Goal: Task Accomplishment & Management: Use online tool/utility

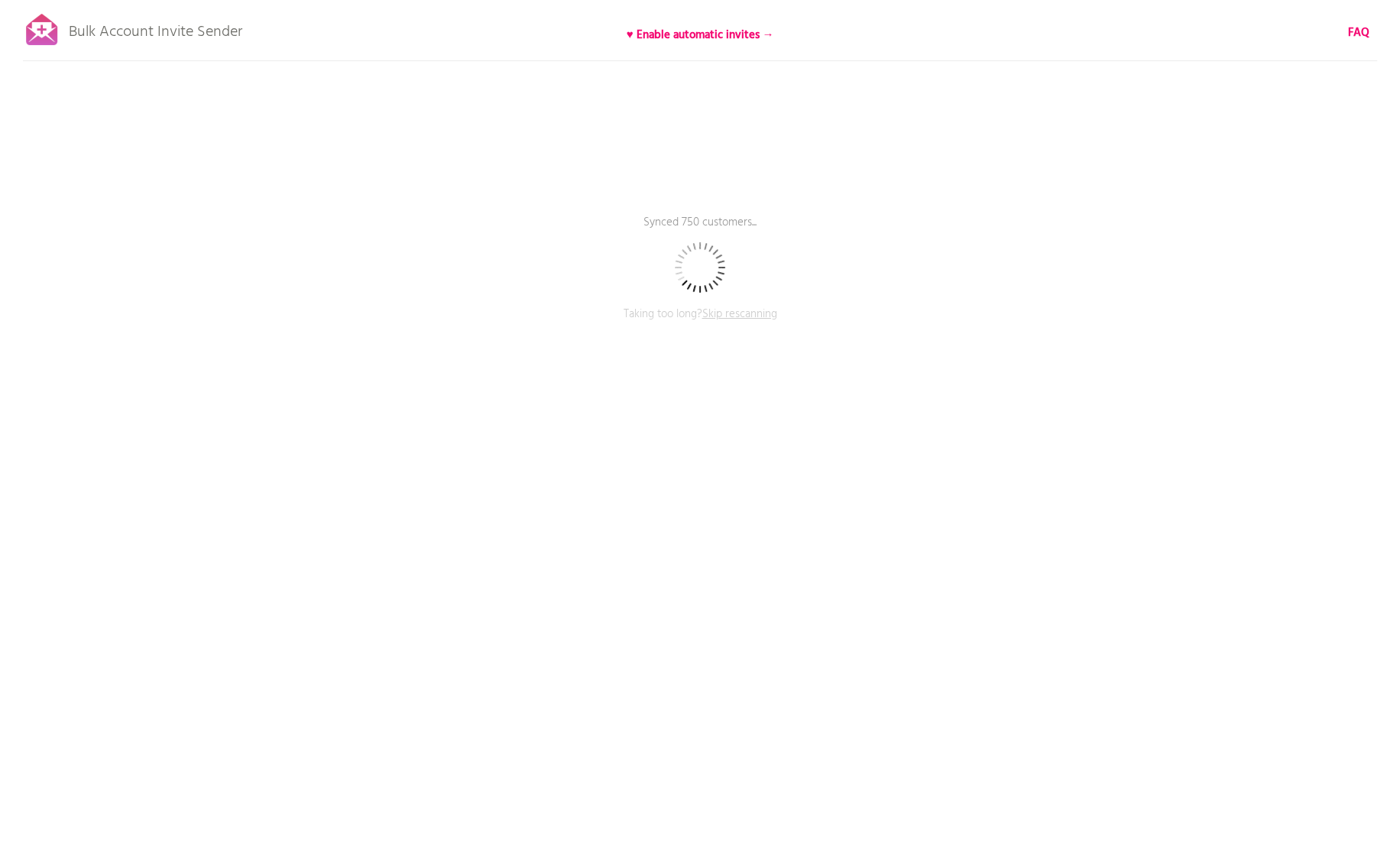
click at [758, 310] on span "Skip rescanning" at bounding box center [740, 314] width 75 height 18
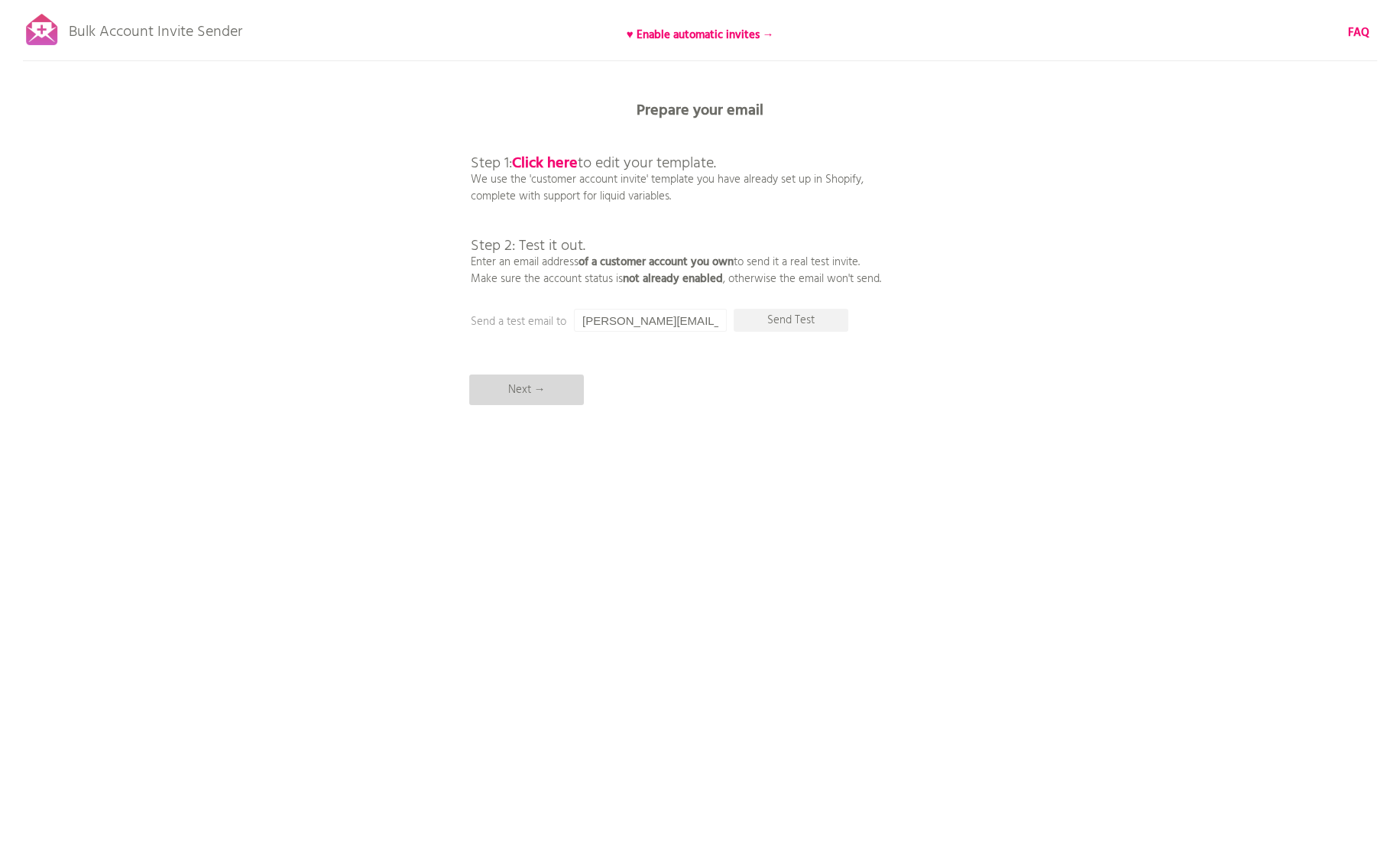
click at [565, 378] on p "Next →" at bounding box center [526, 390] width 115 height 31
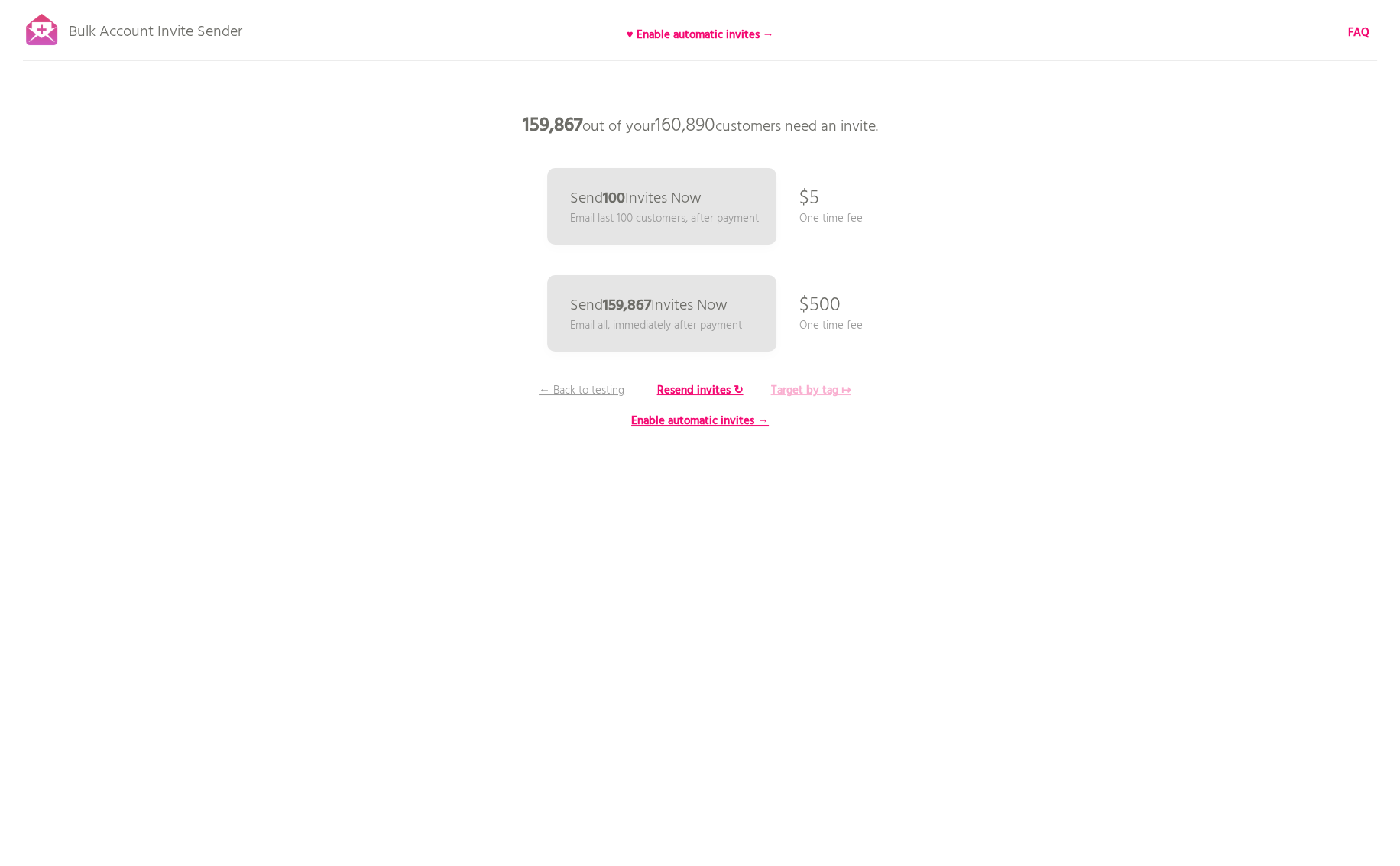
click at [821, 387] on b "Target by tag ↦" at bounding box center [811, 390] width 80 height 18
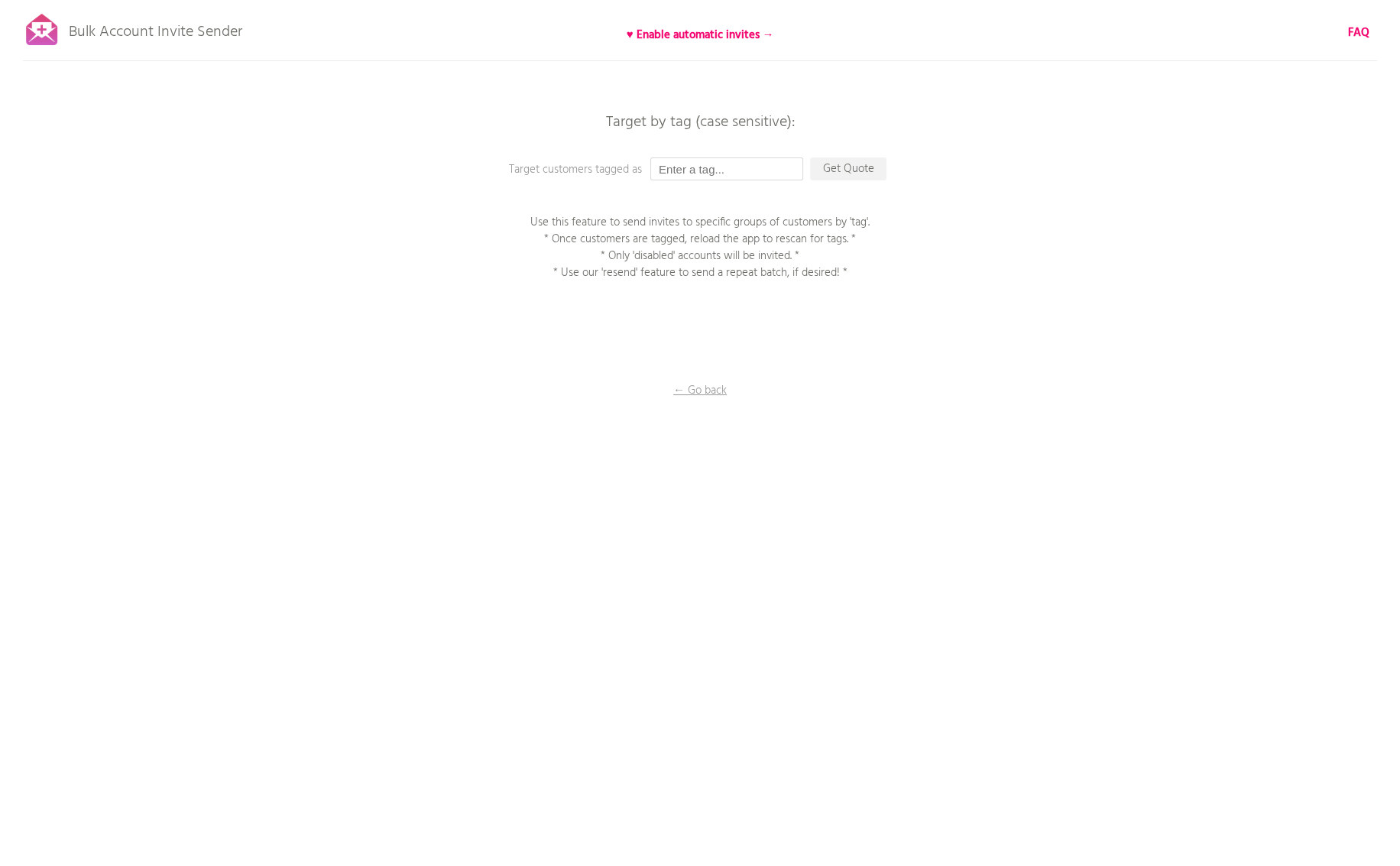
click at [689, 165] on input "text" at bounding box center [726, 168] width 153 height 23
type input "ç"
paste input "echo "# kosher-foods-japan" >> README.md git init git add README.md git commit …"
type input "echo "# kosher-foods-japan" >> README.md git init git add README.md git commit …"
click at [719, 171] on input "text" at bounding box center [726, 168] width 153 height 23
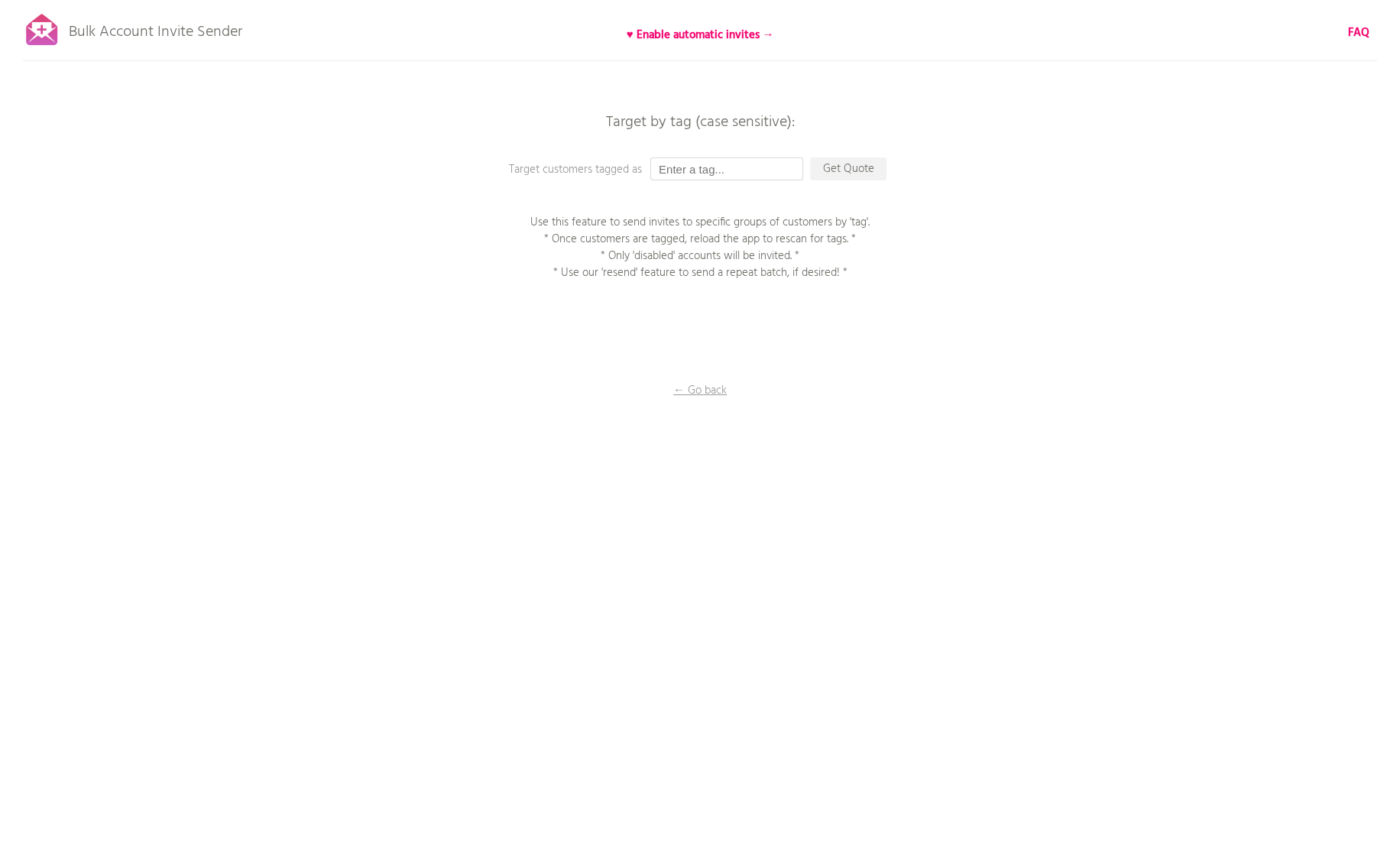
paste input "250901_アカウント有効化招待メール_金鑽會員"
type input "250901_アカウント有効化招待メール_金鑽會員"
click at [852, 170] on p "Get Quote" at bounding box center [848, 168] width 76 height 23
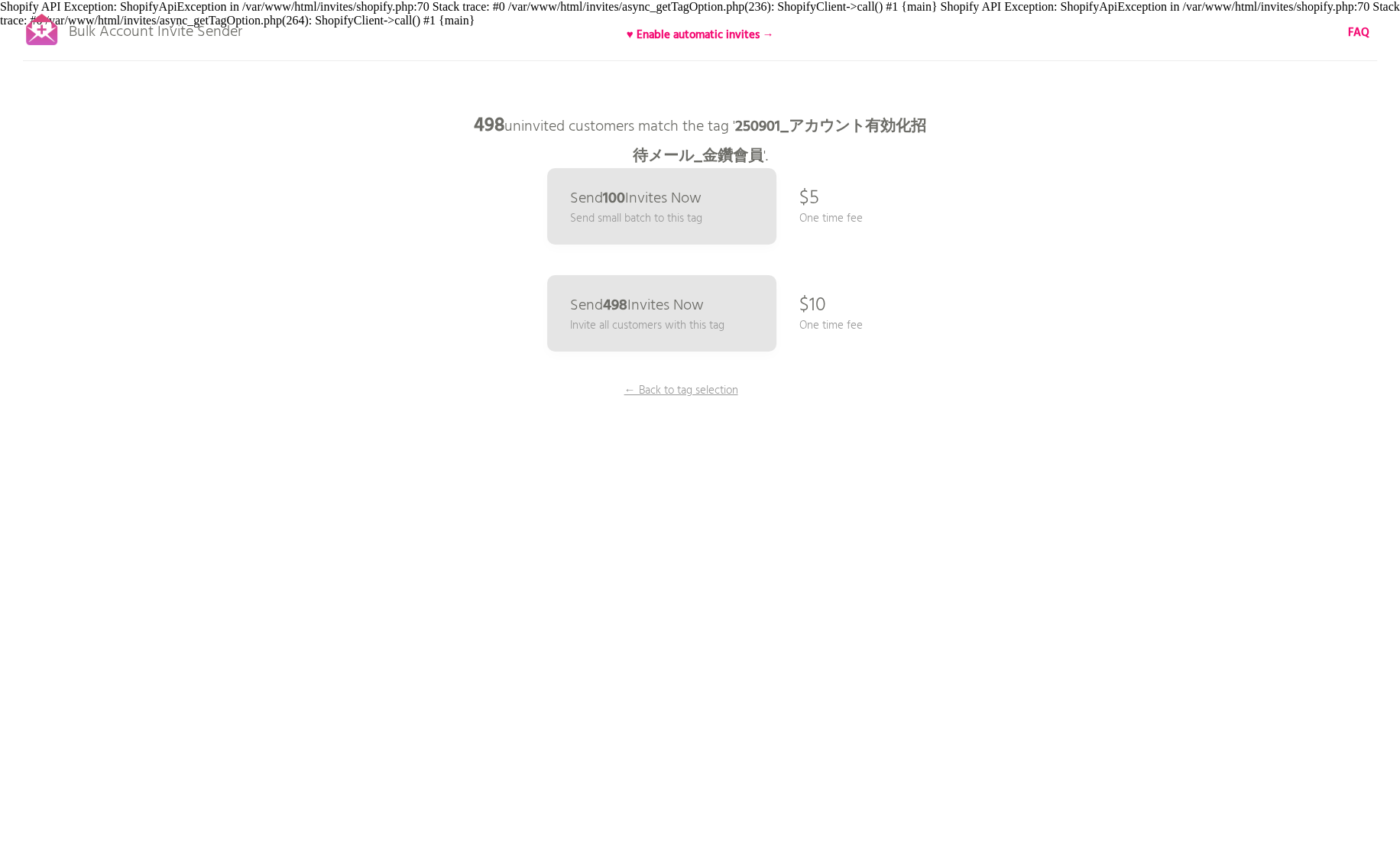
drag, startPoint x: 477, startPoint y: 120, endPoint x: 512, endPoint y: 120, distance: 35.0
click at [512, 120] on p "498 uninvited customers match the tag ' 250901_アカウント有効化招待メール_金鑽會員 '." at bounding box center [700, 133] width 458 height 61
click at [680, 313] on p "Send 498 Invites Now" at bounding box center [635, 305] width 138 height 16
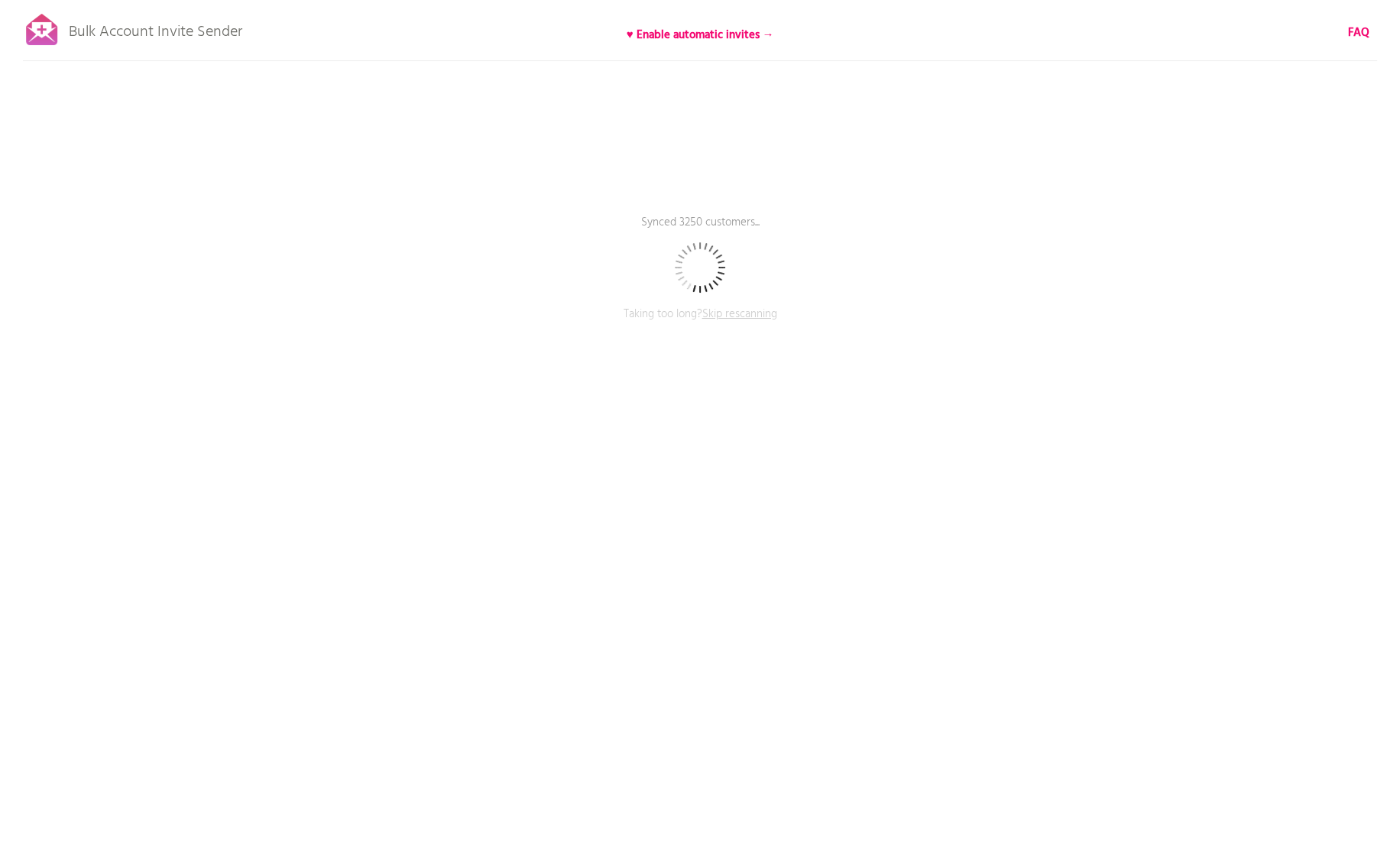
click at [757, 312] on span "Skip rescanning" at bounding box center [740, 314] width 75 height 18
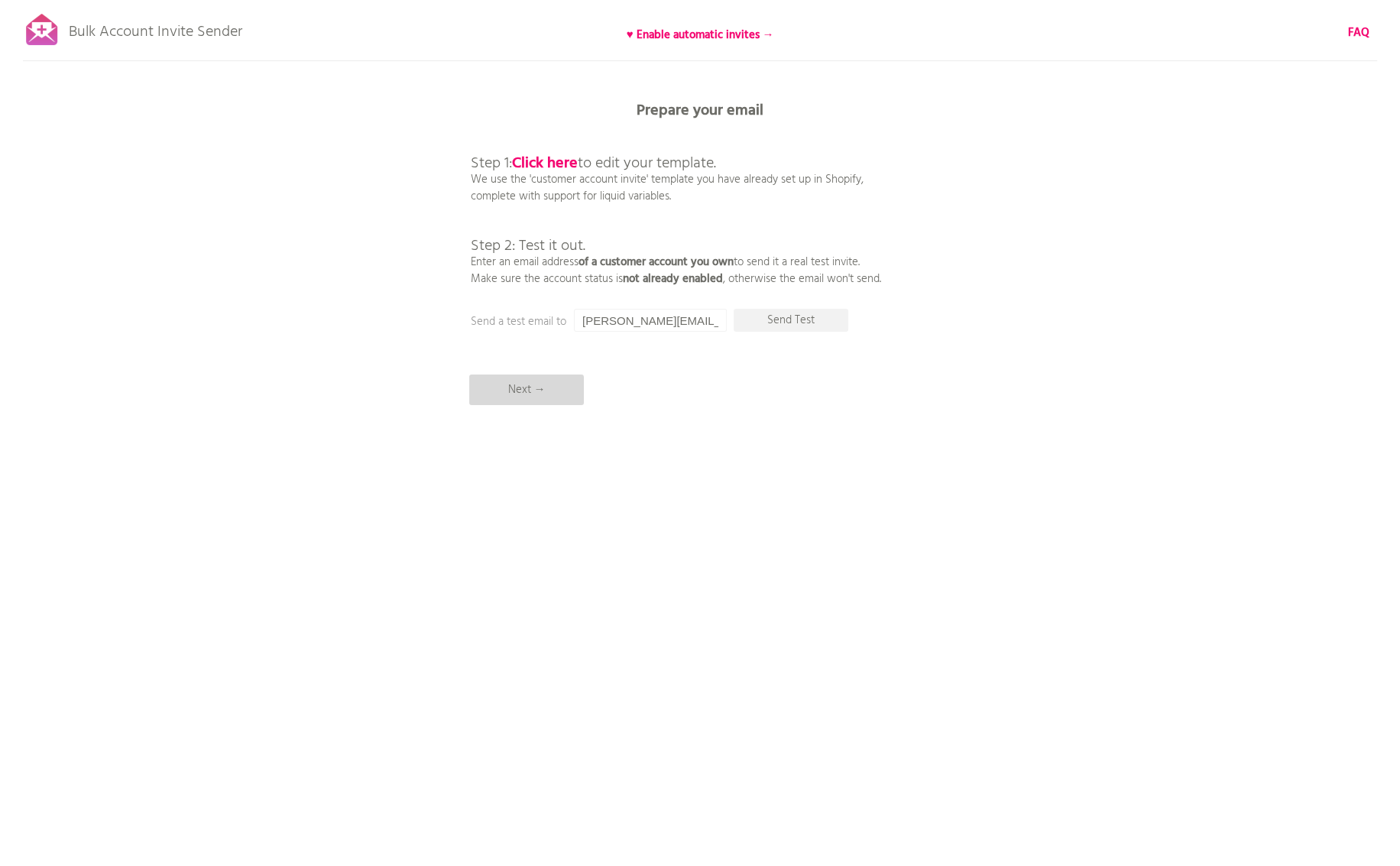
click at [516, 395] on p "Next →" at bounding box center [526, 390] width 115 height 31
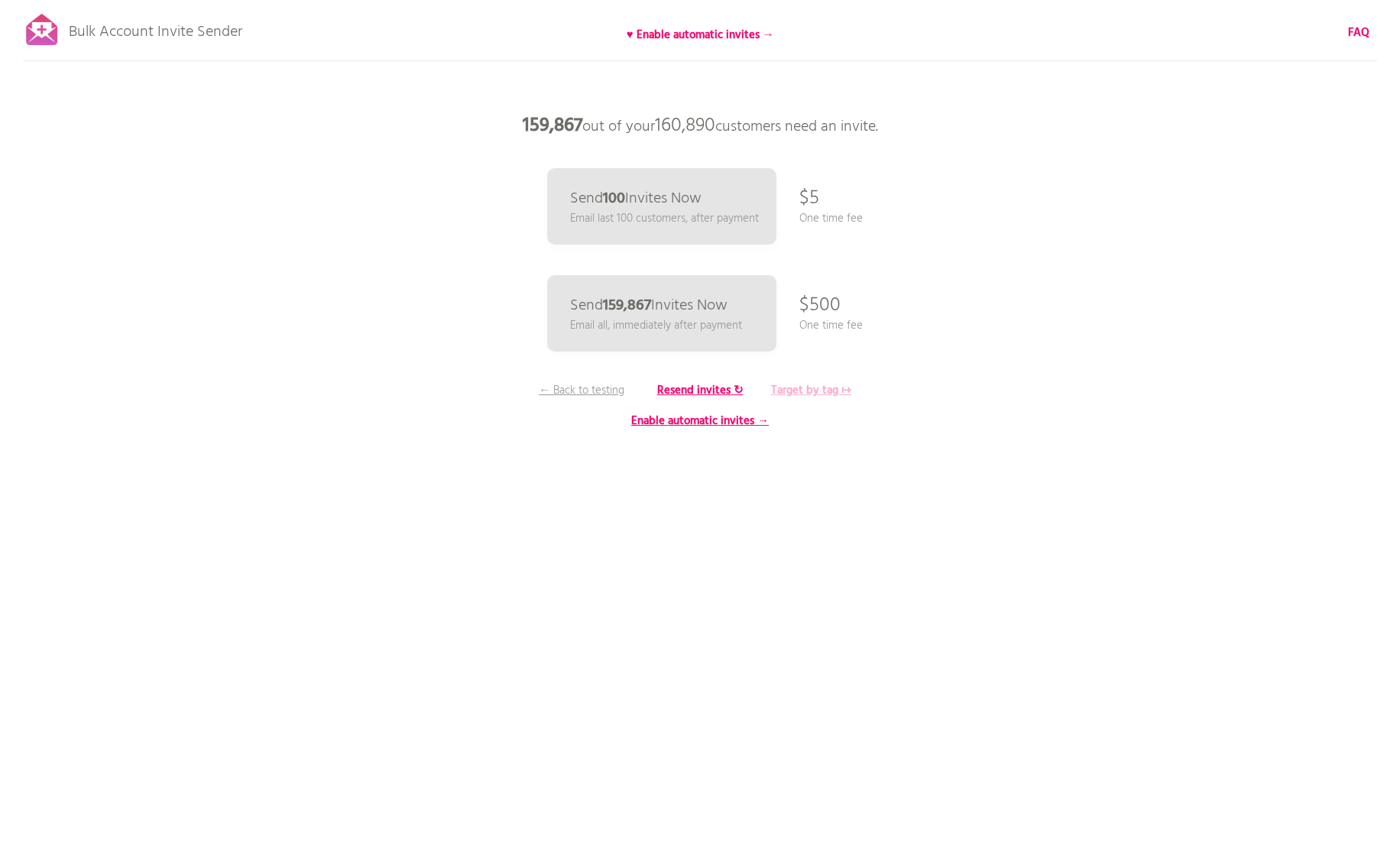
click at [835, 388] on b "Target by tag ↦" at bounding box center [811, 390] width 80 height 18
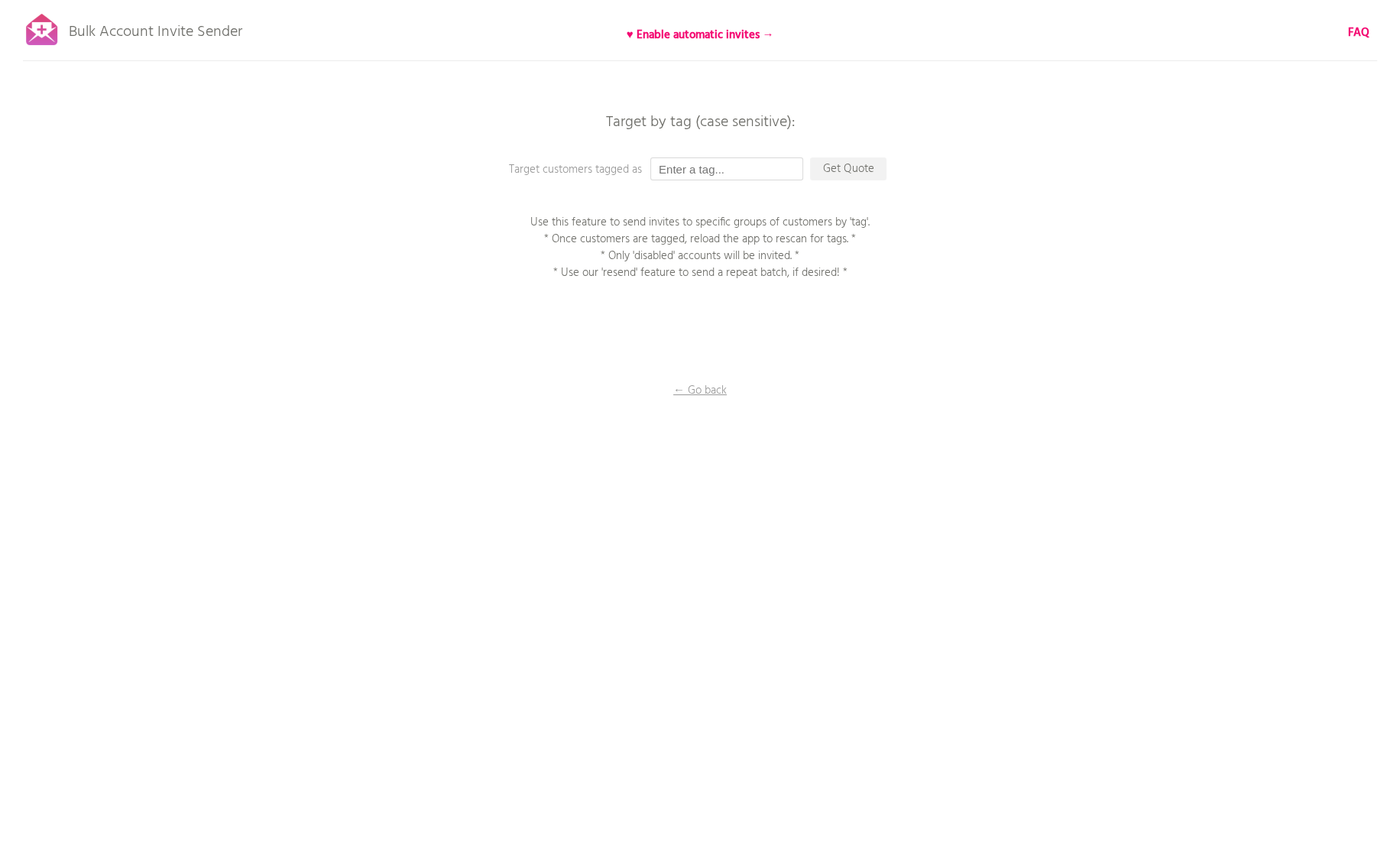
click at [703, 166] on input "text" at bounding box center [726, 168] width 153 height 23
paste input "250901_アカウント有効化招待メール_金鑽會員"
type input "250901_アカウント有効化招待メール_金鑽會員"
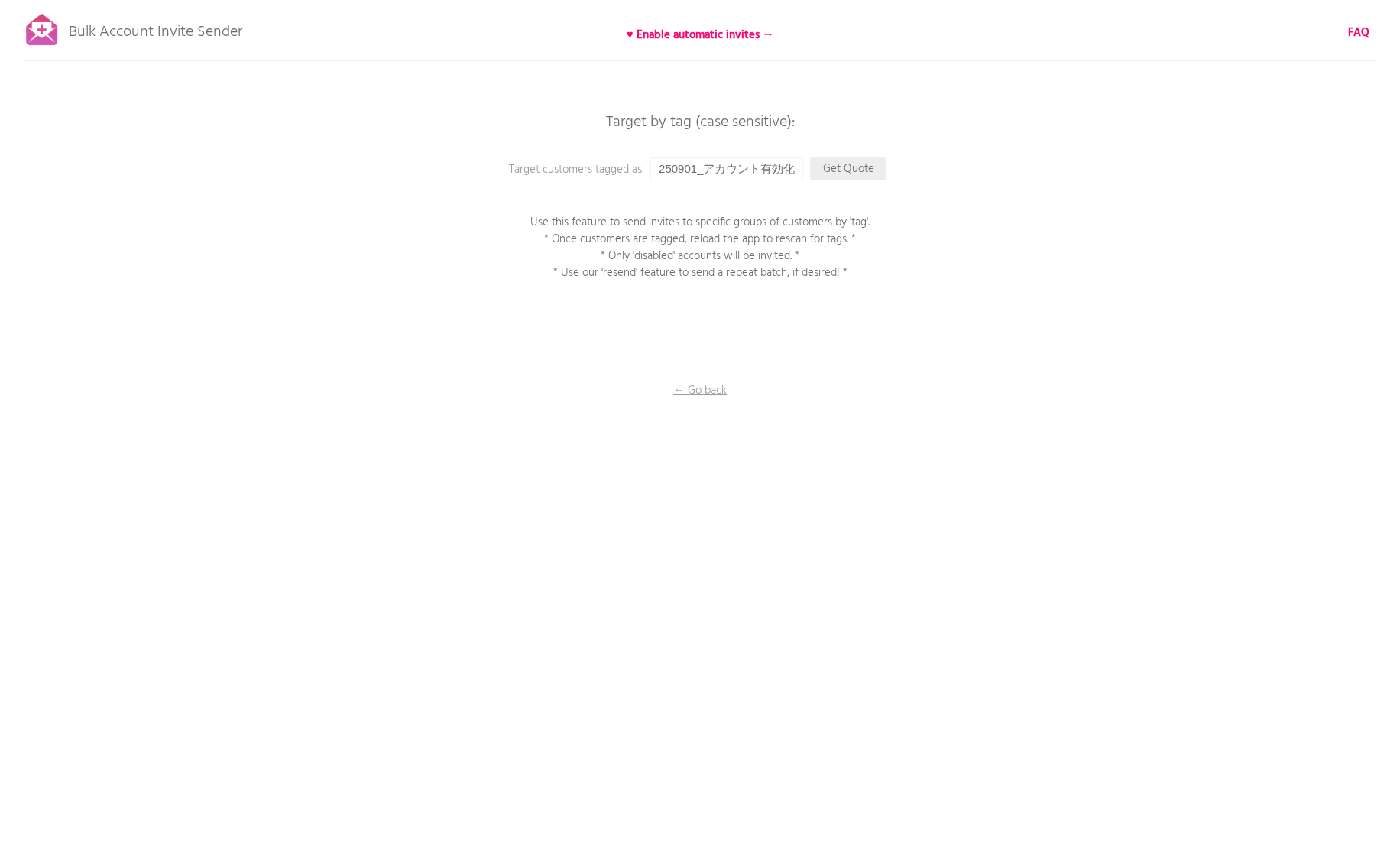
click at [869, 167] on p "Get Quote" at bounding box center [848, 168] width 76 height 23
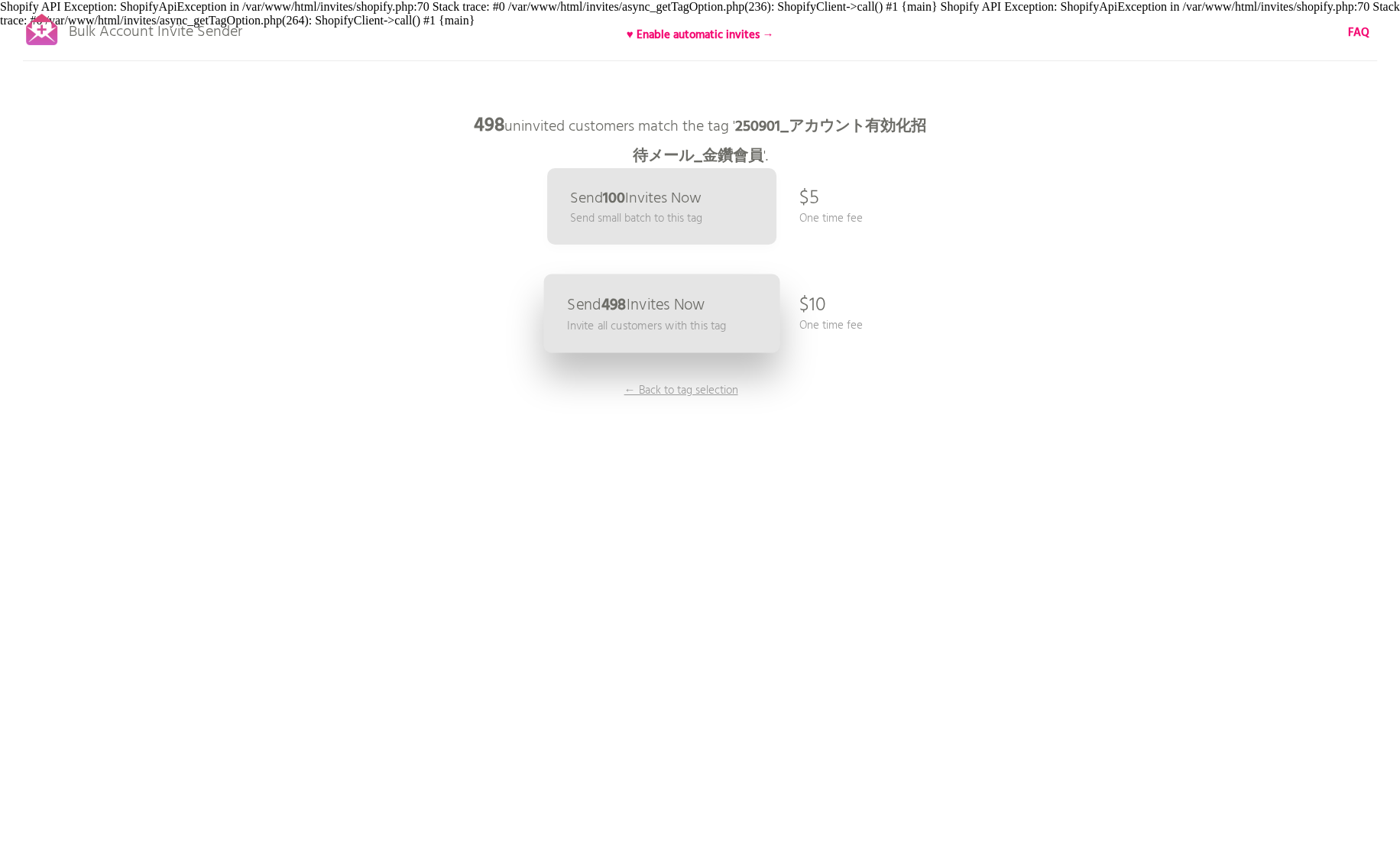
click at [708, 289] on link "Send 498 Invites Now Invite all customers with this tag" at bounding box center [662, 313] width 236 height 79
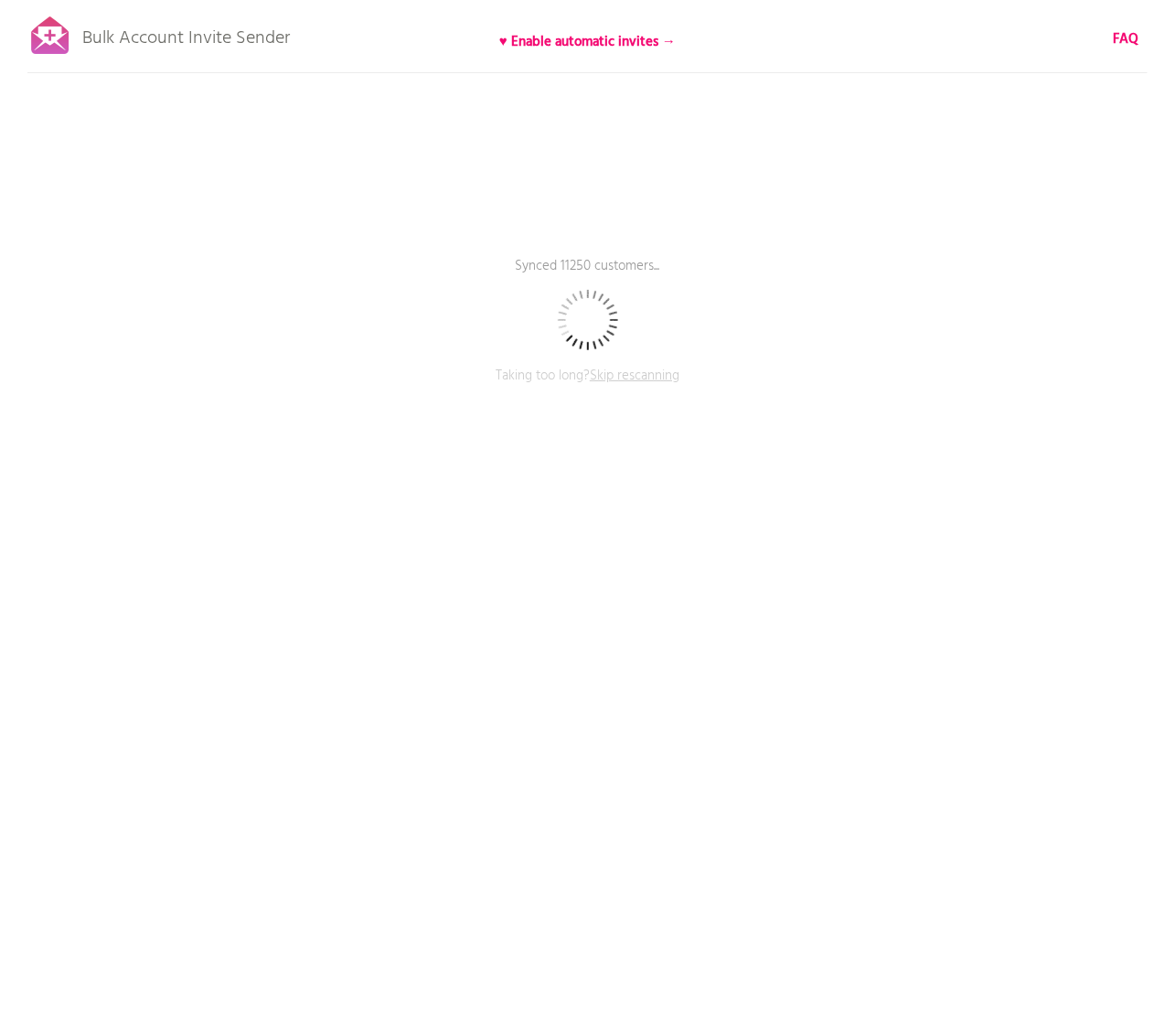
click at [903, 306] on div "Bulk Account Invite Sender ♥ Enable automatic invites → FAQ Synced 11250 custom…" at bounding box center [587, 320] width 1175 height 640
click at [572, 40] on b "♥ Enable automatic invites →" at bounding box center [587, 42] width 176 height 22
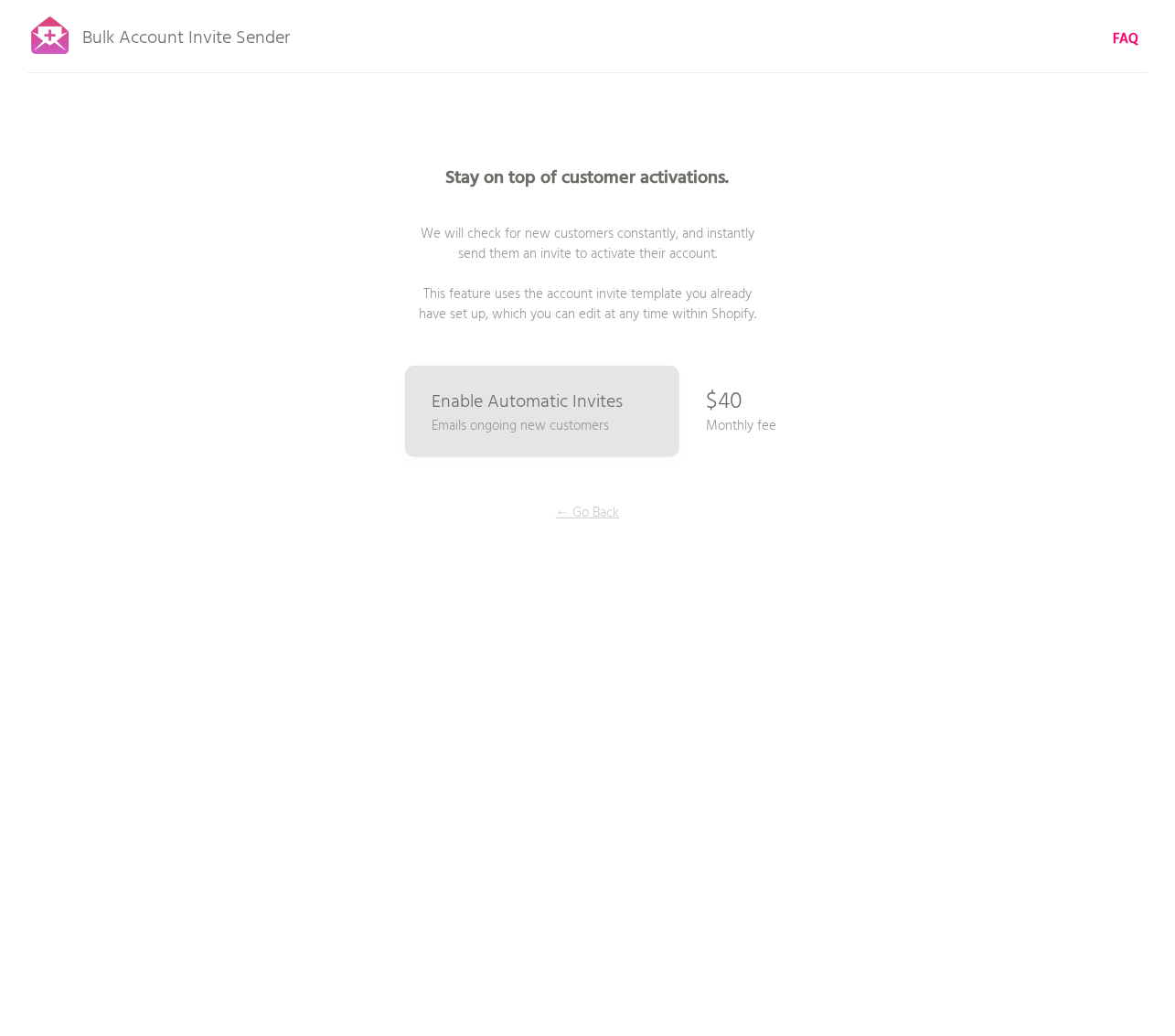
click at [601, 519] on p "← Go Back" at bounding box center [587, 513] width 137 height 20
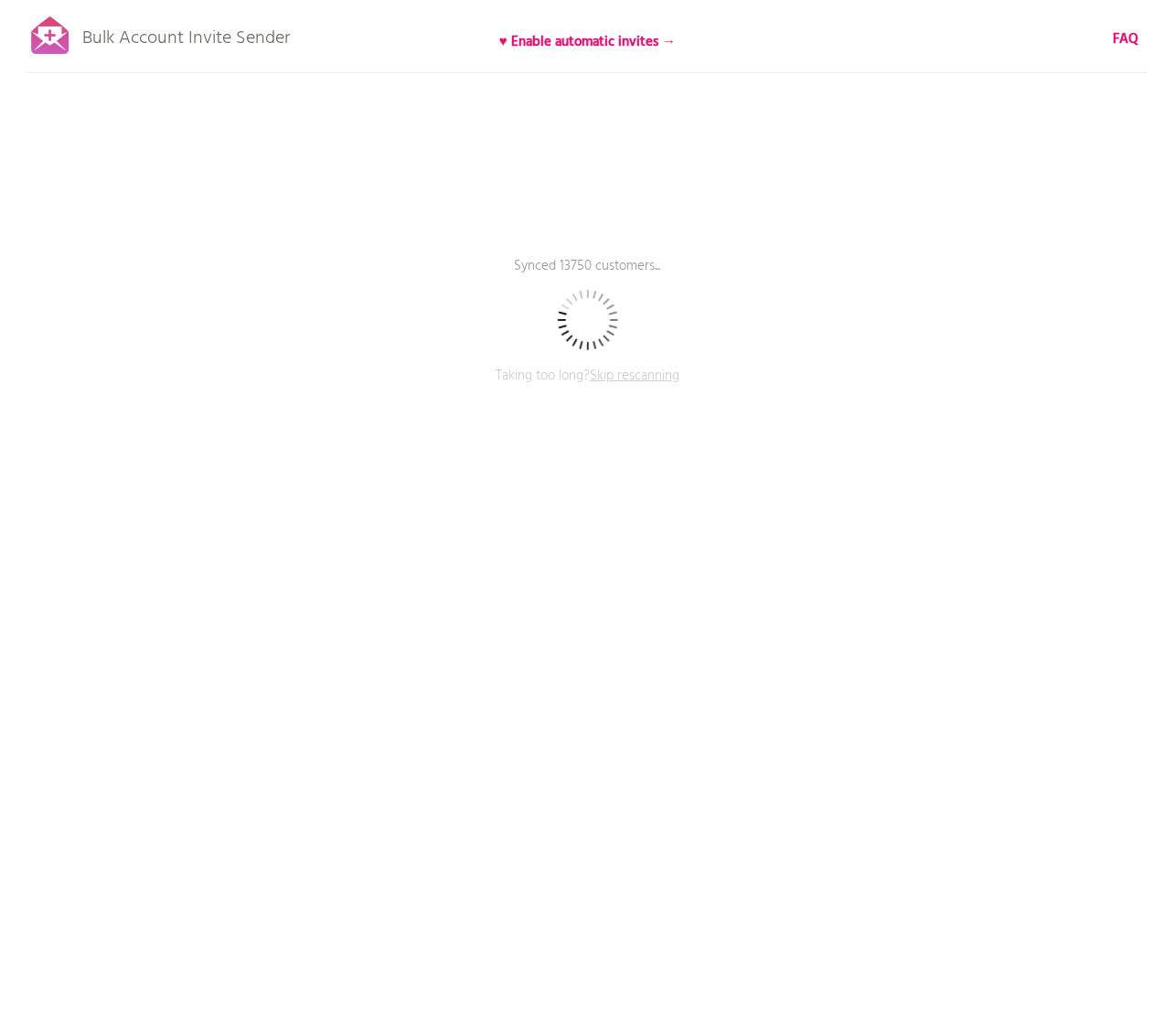
click at [41, 37] on div at bounding box center [50, 36] width 46 height 46
click at [651, 375] on span "Skip rescanning" at bounding box center [635, 376] width 90 height 22
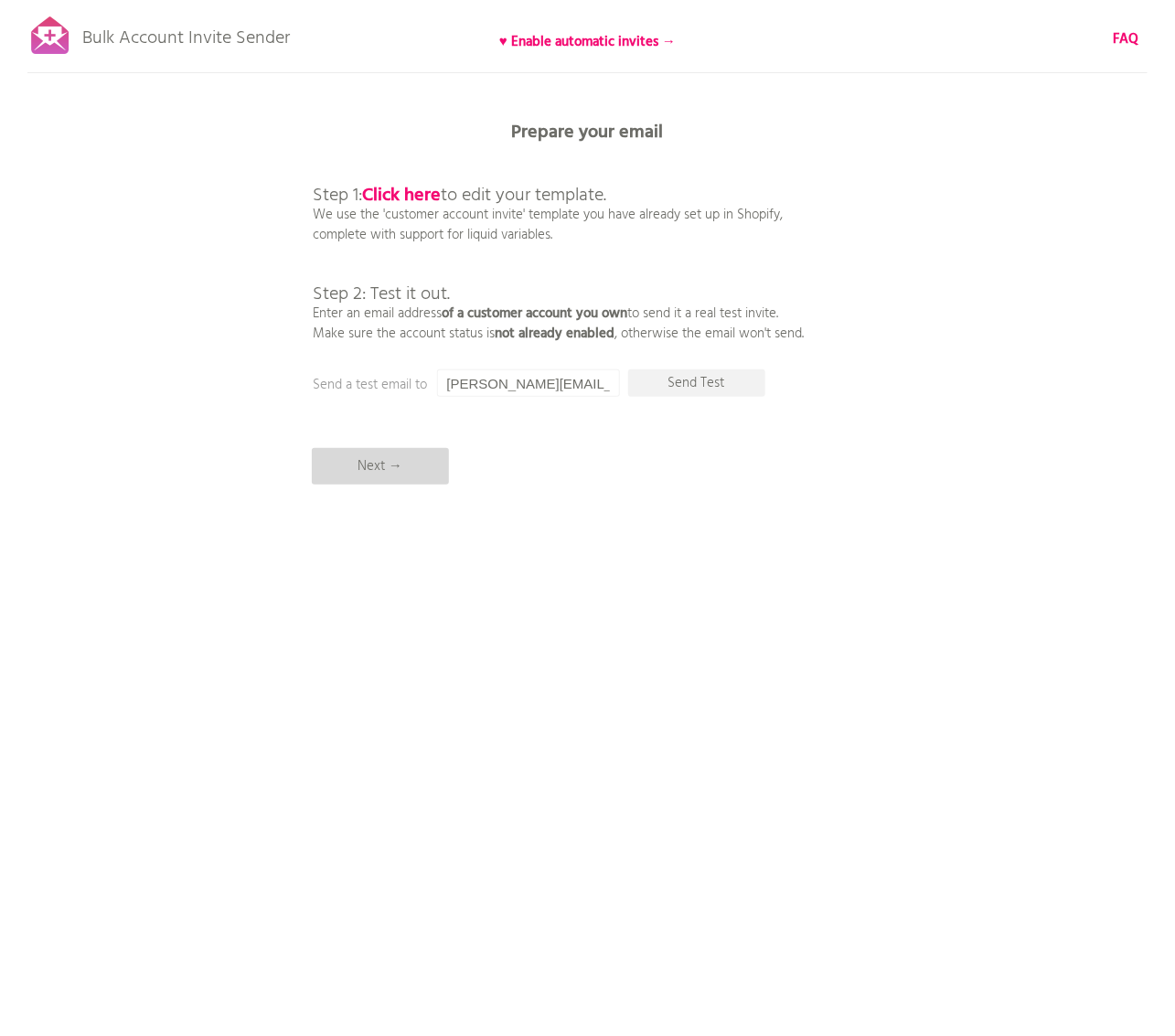
click at [382, 474] on p "Next →" at bounding box center [380, 466] width 137 height 37
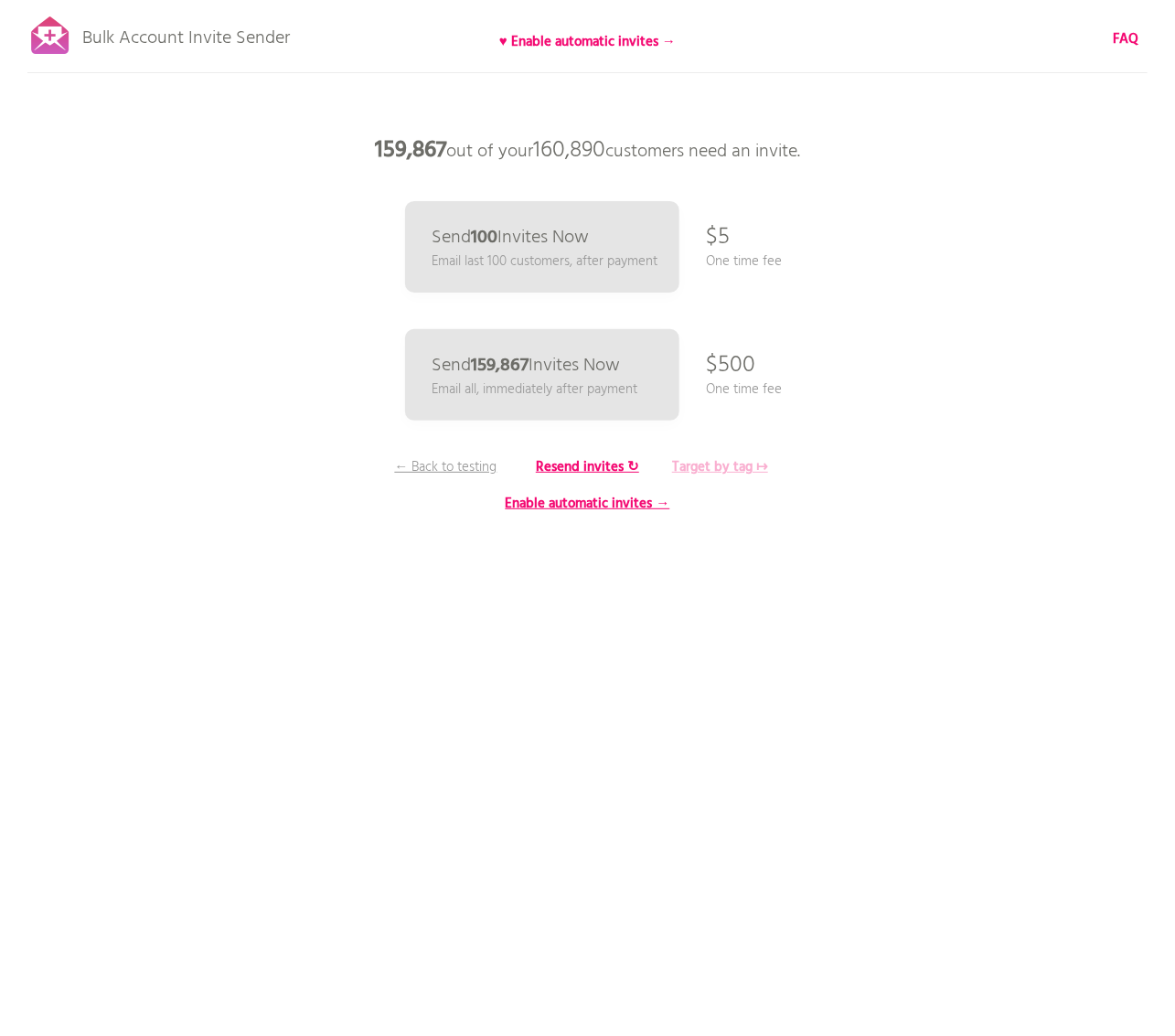
click at [745, 470] on b "Target by tag ↦" at bounding box center [720, 467] width 96 height 22
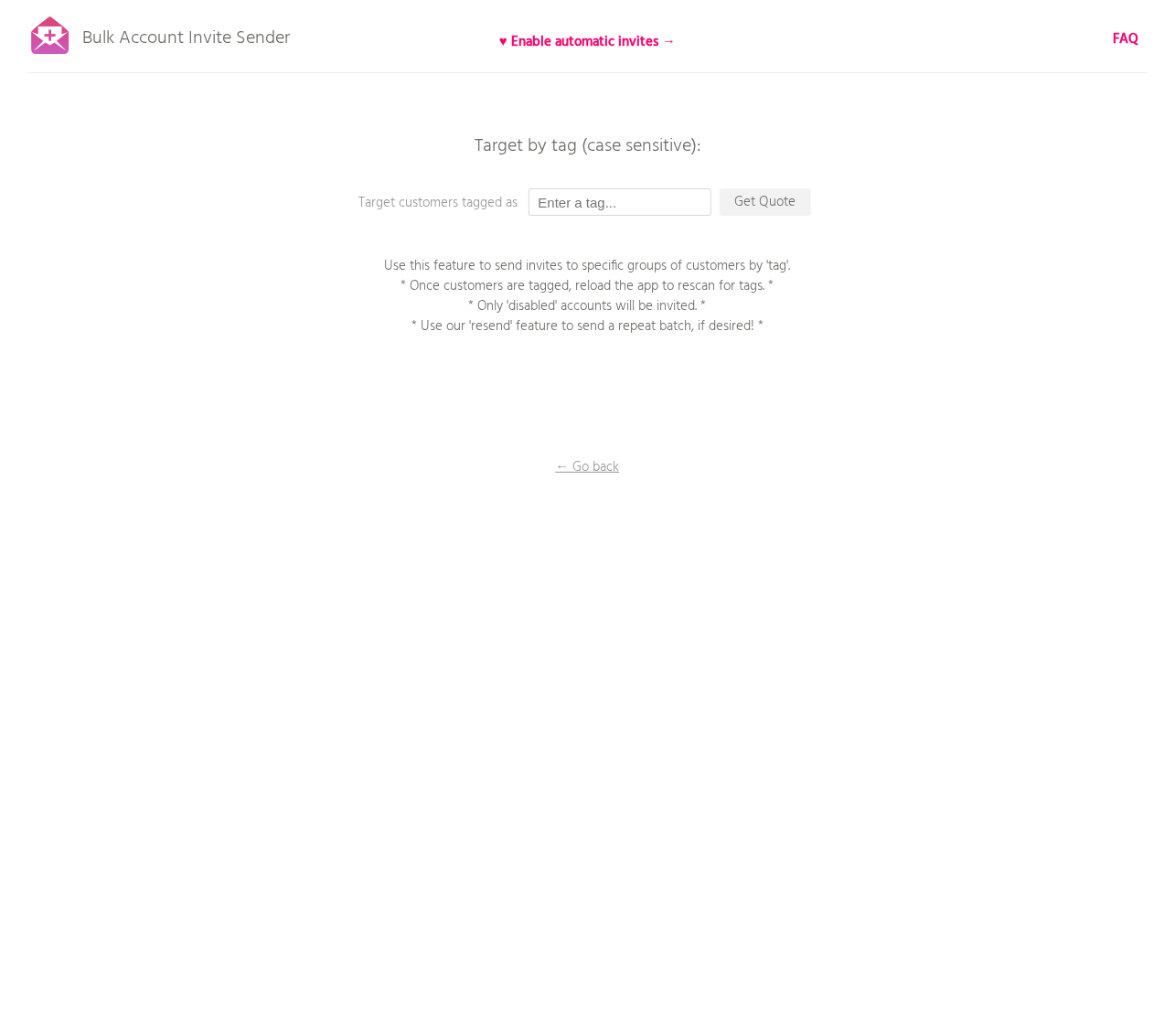
click at [606, 206] on input "text" at bounding box center [619, 201] width 183 height 27
paste input "250901_アカウント有効化招待メール_金鑽會員"
type input "250901_アカウント有効化招待メール_金鑽會員"
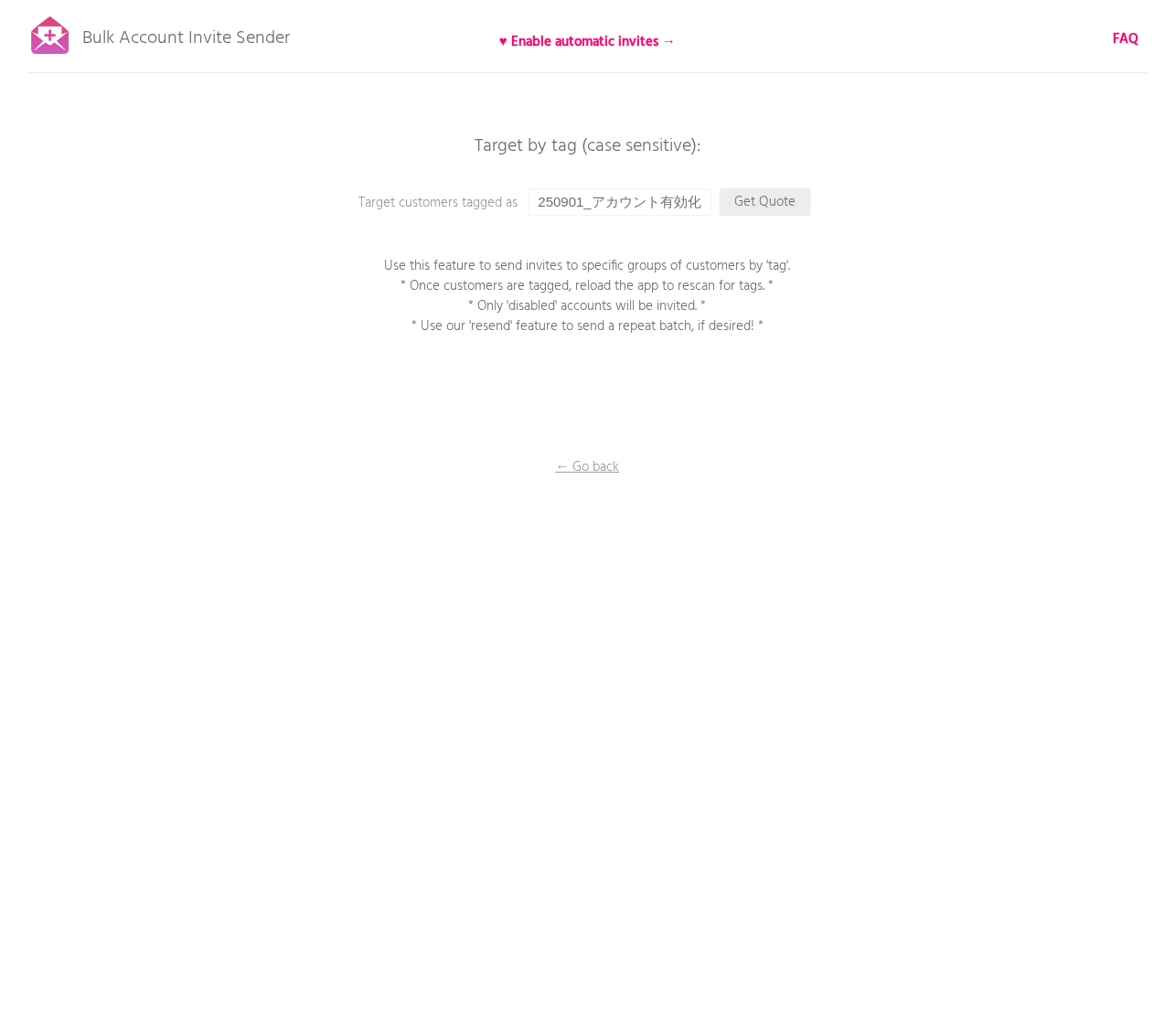
click at [761, 207] on p "Get Quote" at bounding box center [764, 201] width 91 height 27
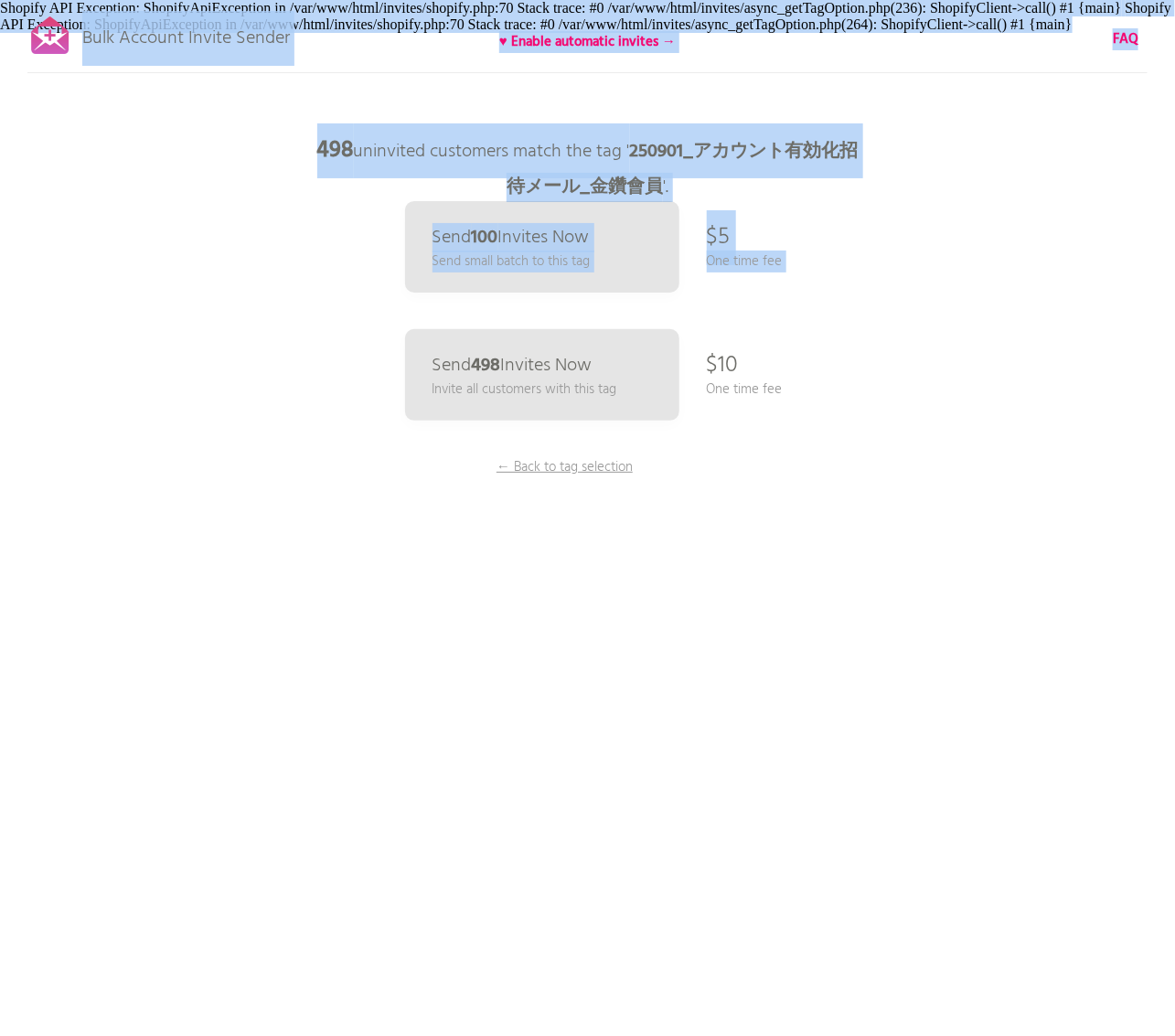
drag, startPoint x: 624, startPoint y: 53, endPoint x: 23, endPoint y: 26, distance: 602.1
click at [27, 37] on div "Bulk Account Invite Sender ♥ Enable automatic invites → FAQ Skipped syncing cus…" at bounding box center [587, 320] width 1175 height 640
click at [926, 665] on html "Bulk Account Invite Sender ♥ Enable automatic invites → FAQ Skipped syncing cus…" at bounding box center [587, 518] width 1175 height 1036
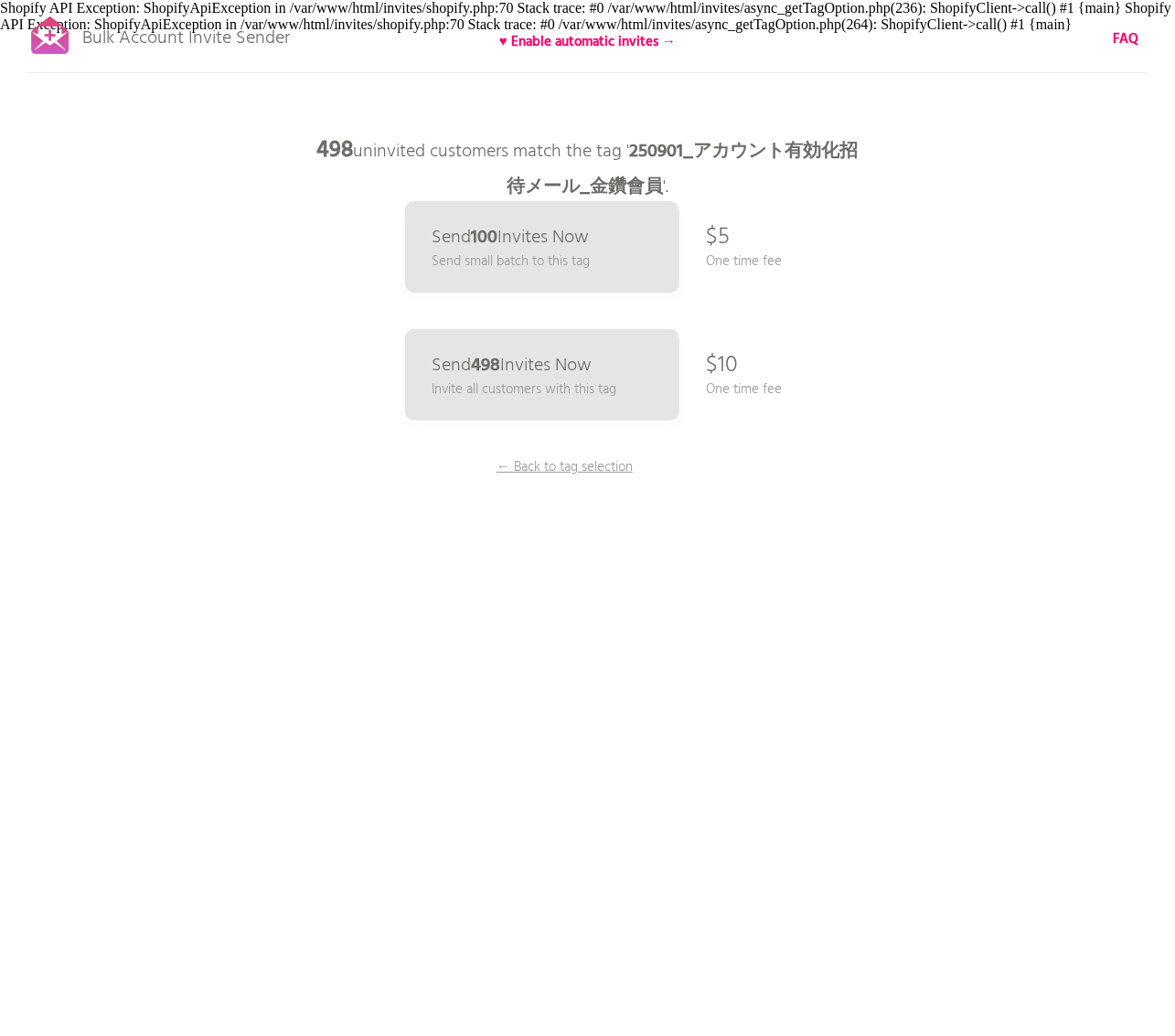
click at [939, 656] on html "Bulk Account Invite Sender ♥ Enable automatic invites → FAQ Skipped syncing cus…" at bounding box center [587, 518] width 1175 height 1036
click at [990, 362] on div "Bulk Account Invite Sender ♥ Enable automatic invites → FAQ Skipped syncing cus…" at bounding box center [587, 320] width 1175 height 640
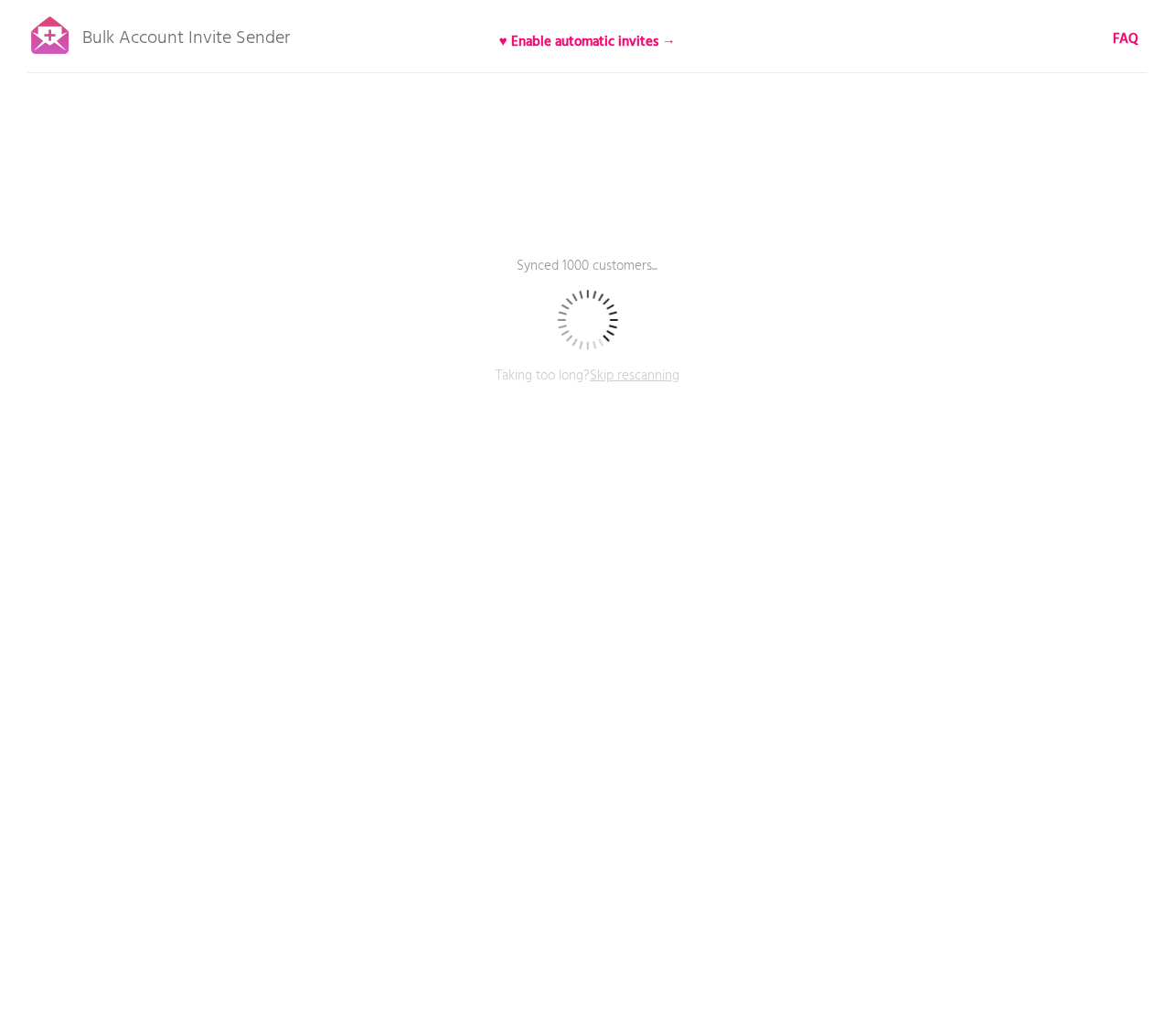
click at [664, 366] on span "Skip rescanning" at bounding box center [635, 376] width 90 height 22
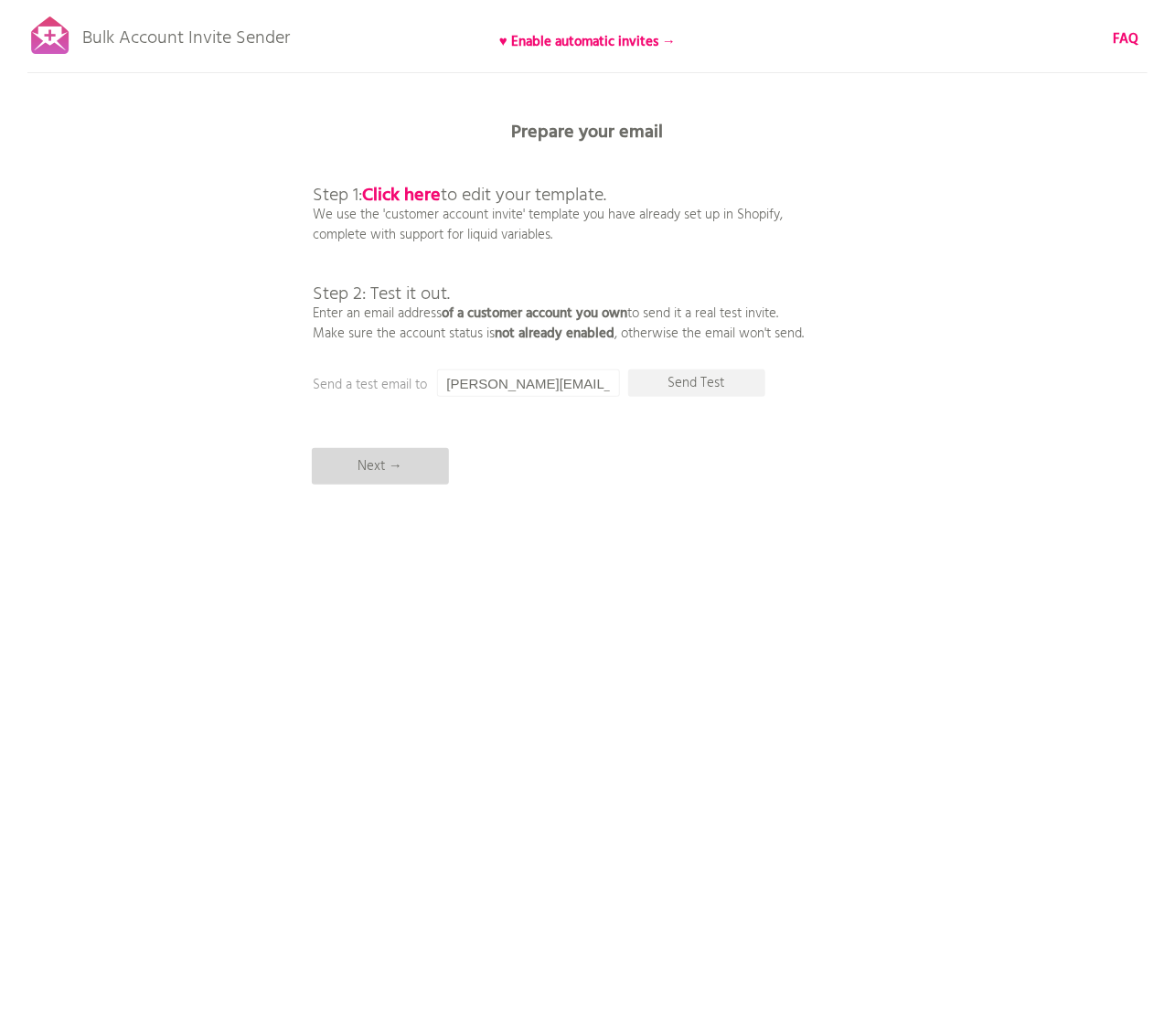
click at [426, 462] on p "Next →" at bounding box center [380, 466] width 137 height 37
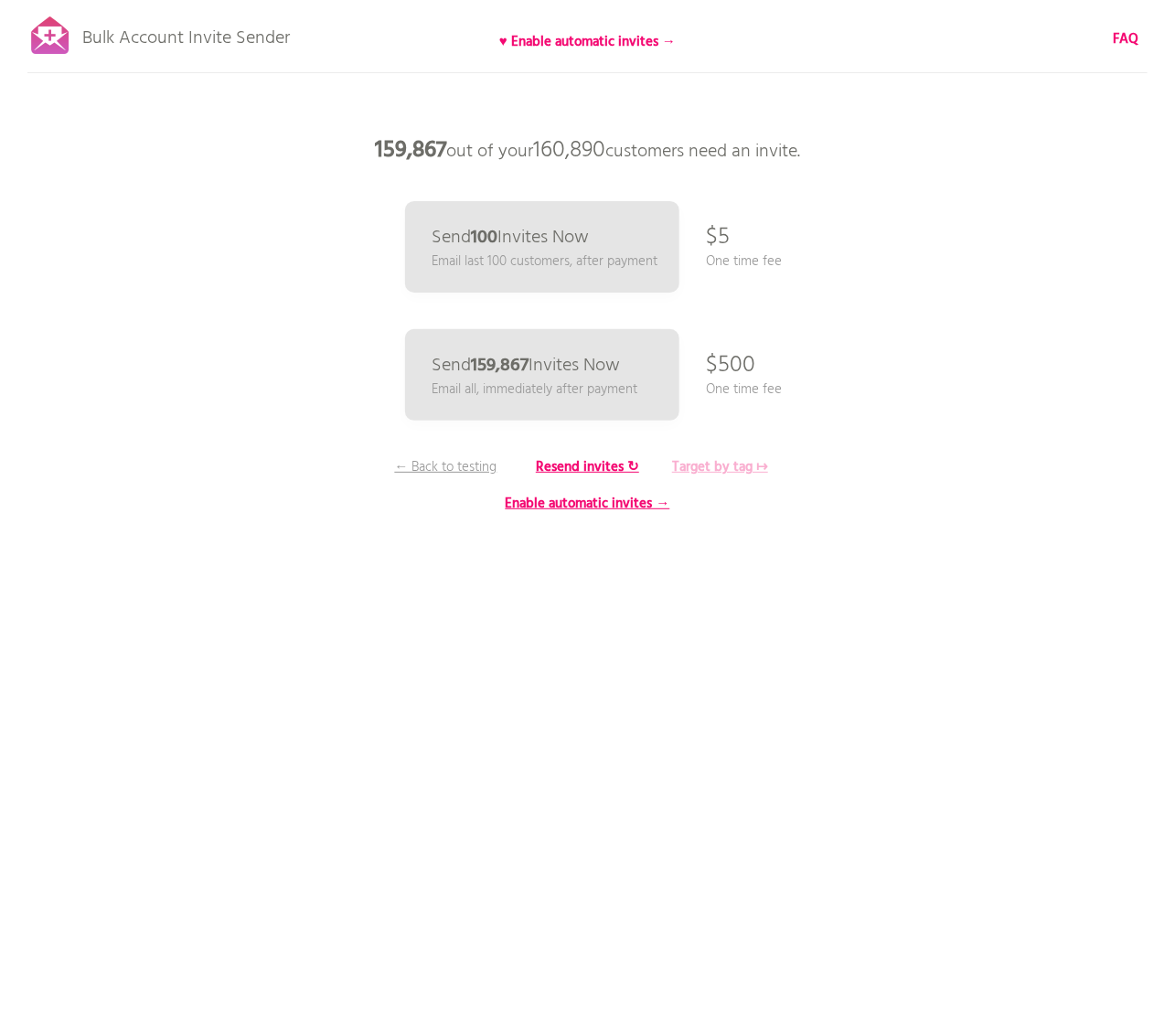
click at [739, 468] on b "Target by tag ↦" at bounding box center [720, 467] width 96 height 22
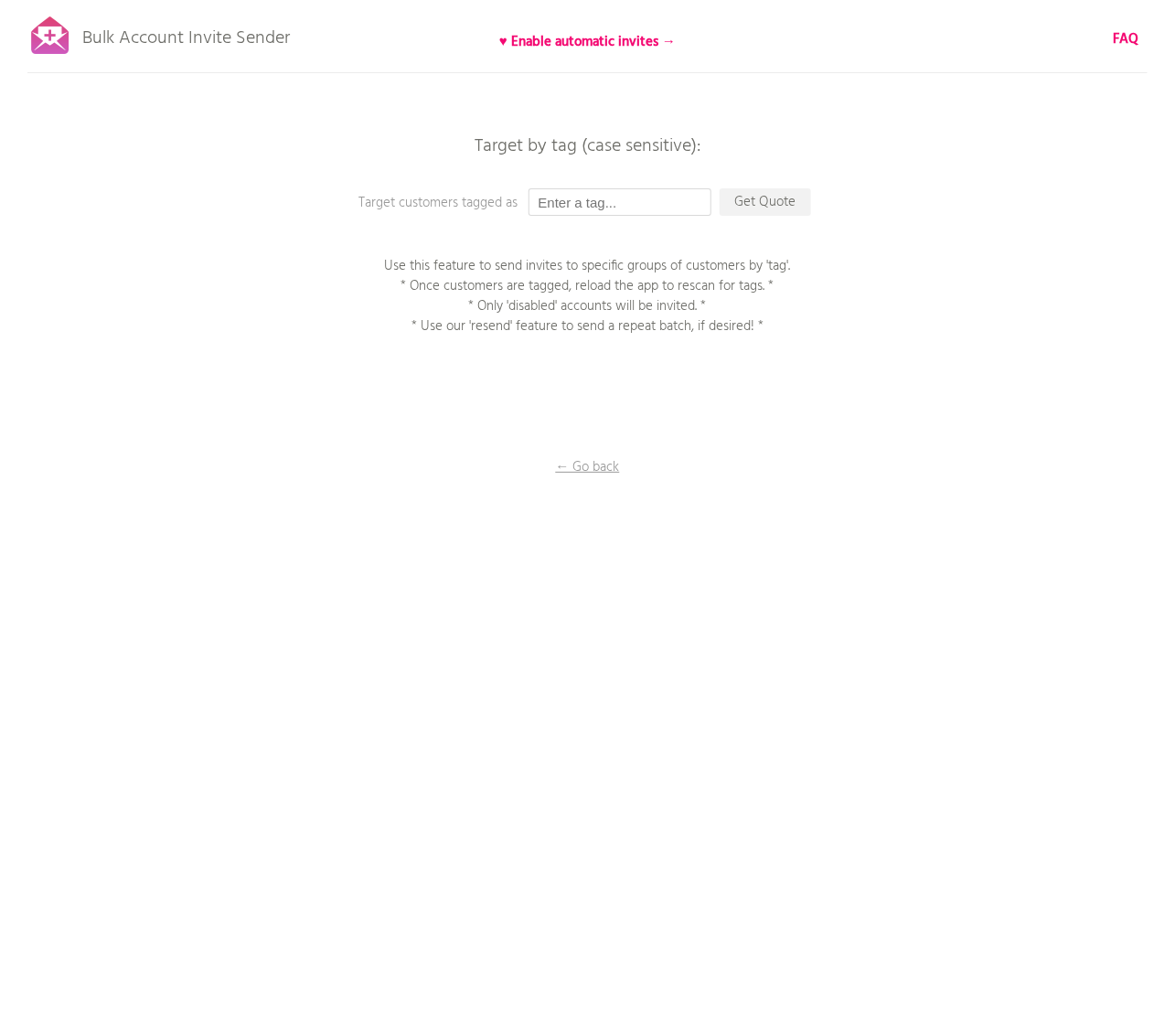
click at [640, 211] on input "text" at bounding box center [619, 201] width 183 height 27
paste input "Shopify API Exception: ShopifyApiException in /var/www/html/invites/shopify.php…"
type input "Shopify API Exception: ShopifyApiException in /var/www/html/invites/shopify.php…"
paste input "250901_アカウント有効化招待メール_金鑽會員"
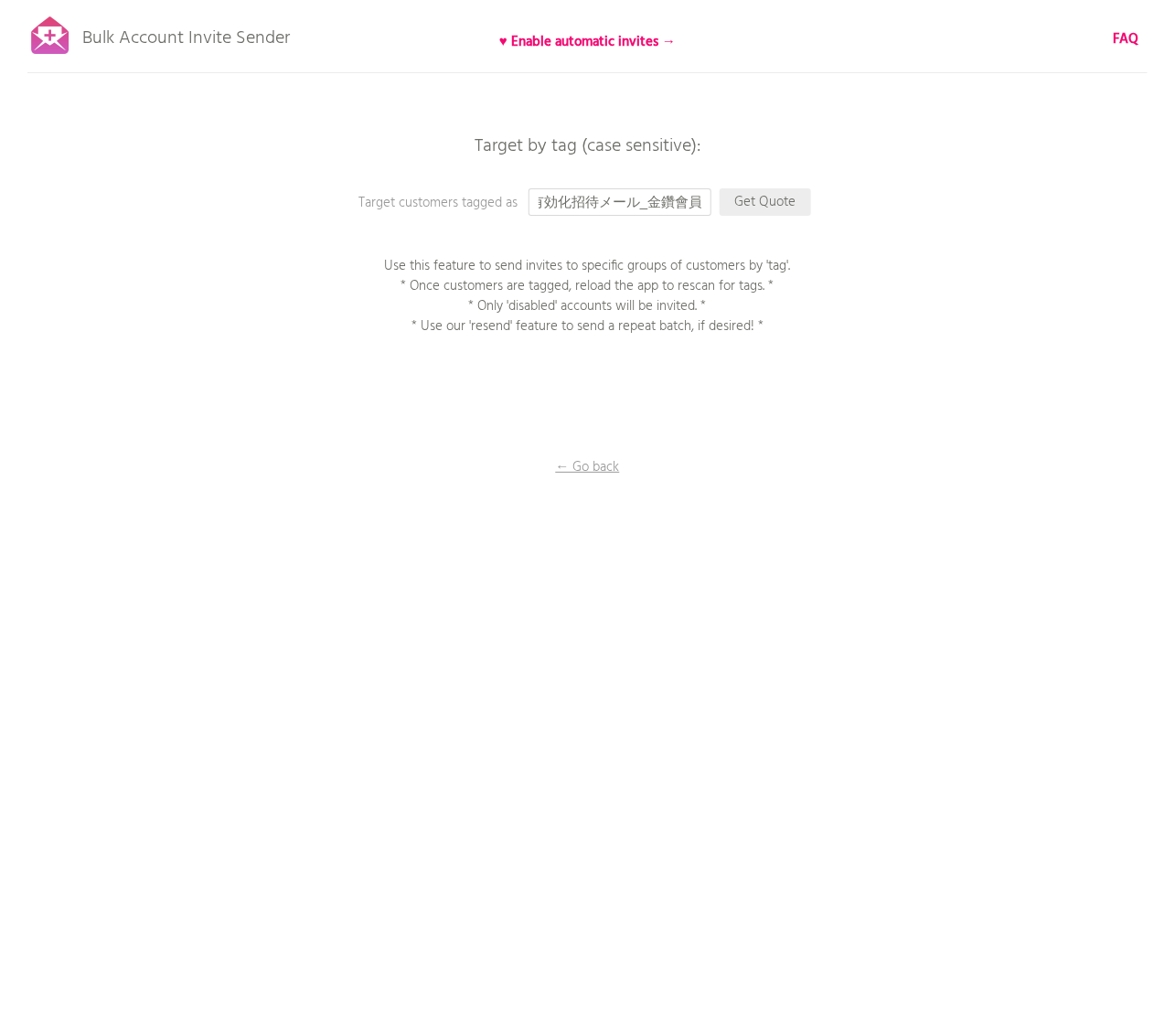
type input "250901_アカウント有効化招待メール_金鑽會員"
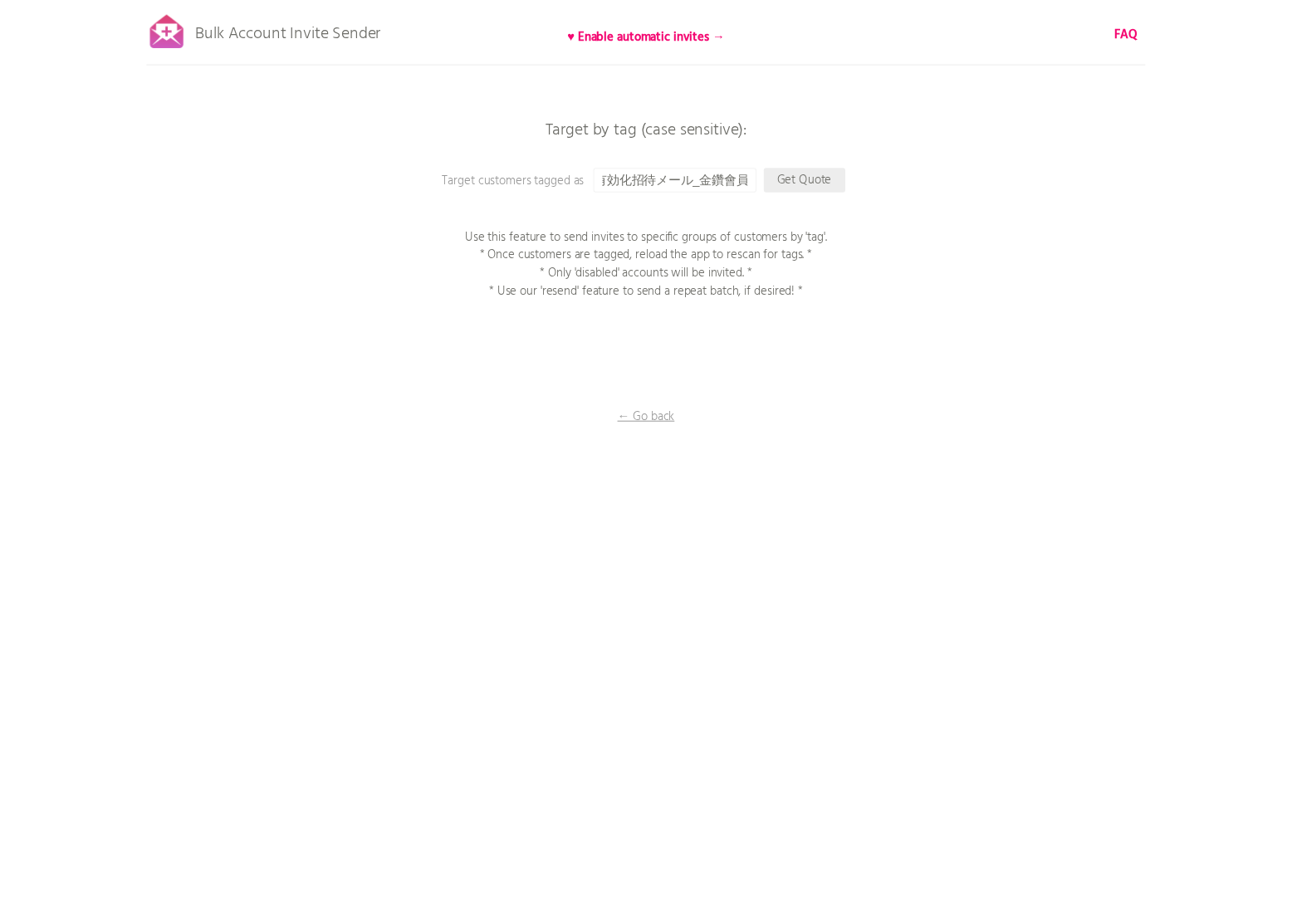
scroll to position [0, 0]
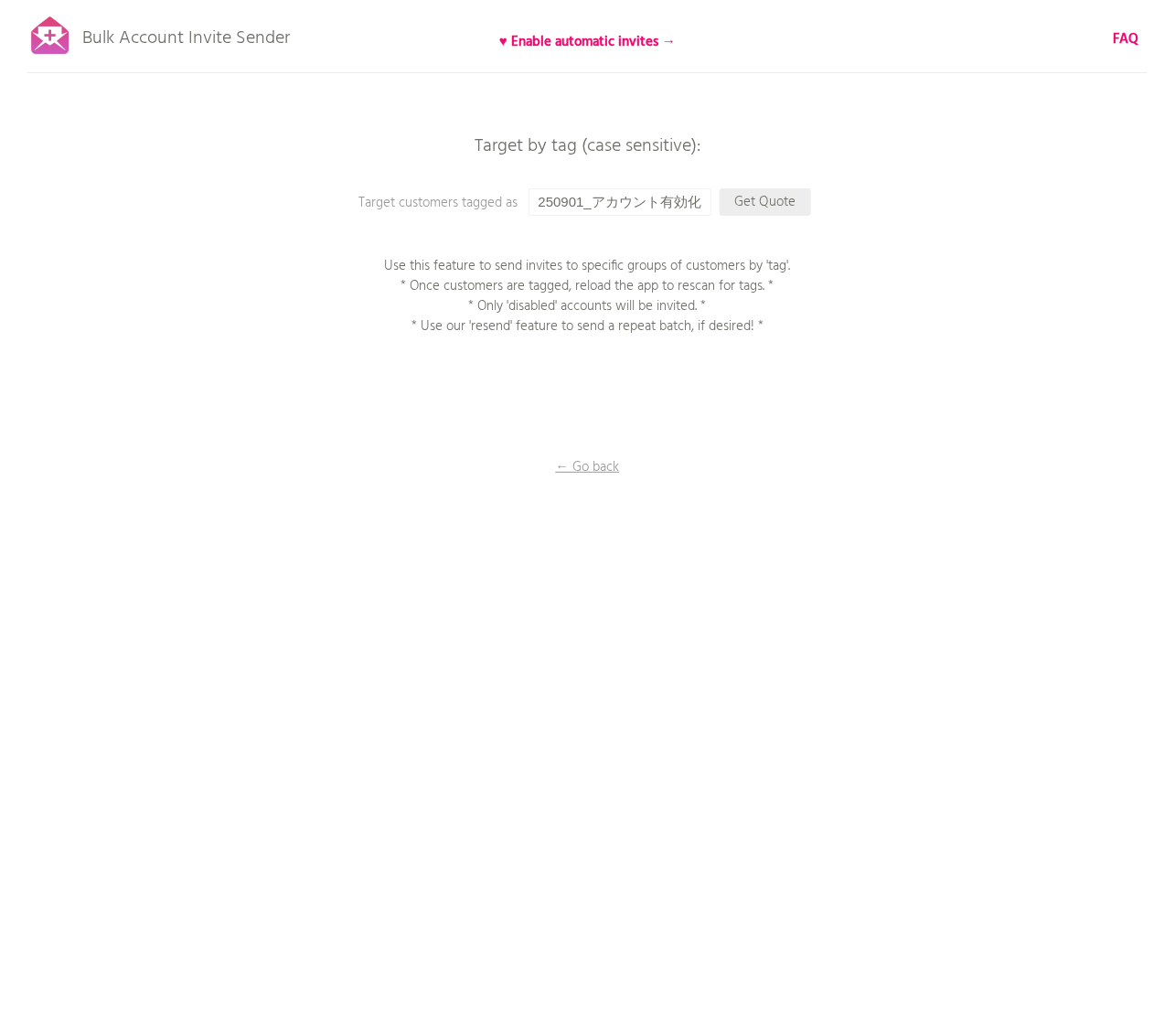
click at [784, 202] on p "Get Quote" at bounding box center [764, 201] width 91 height 27
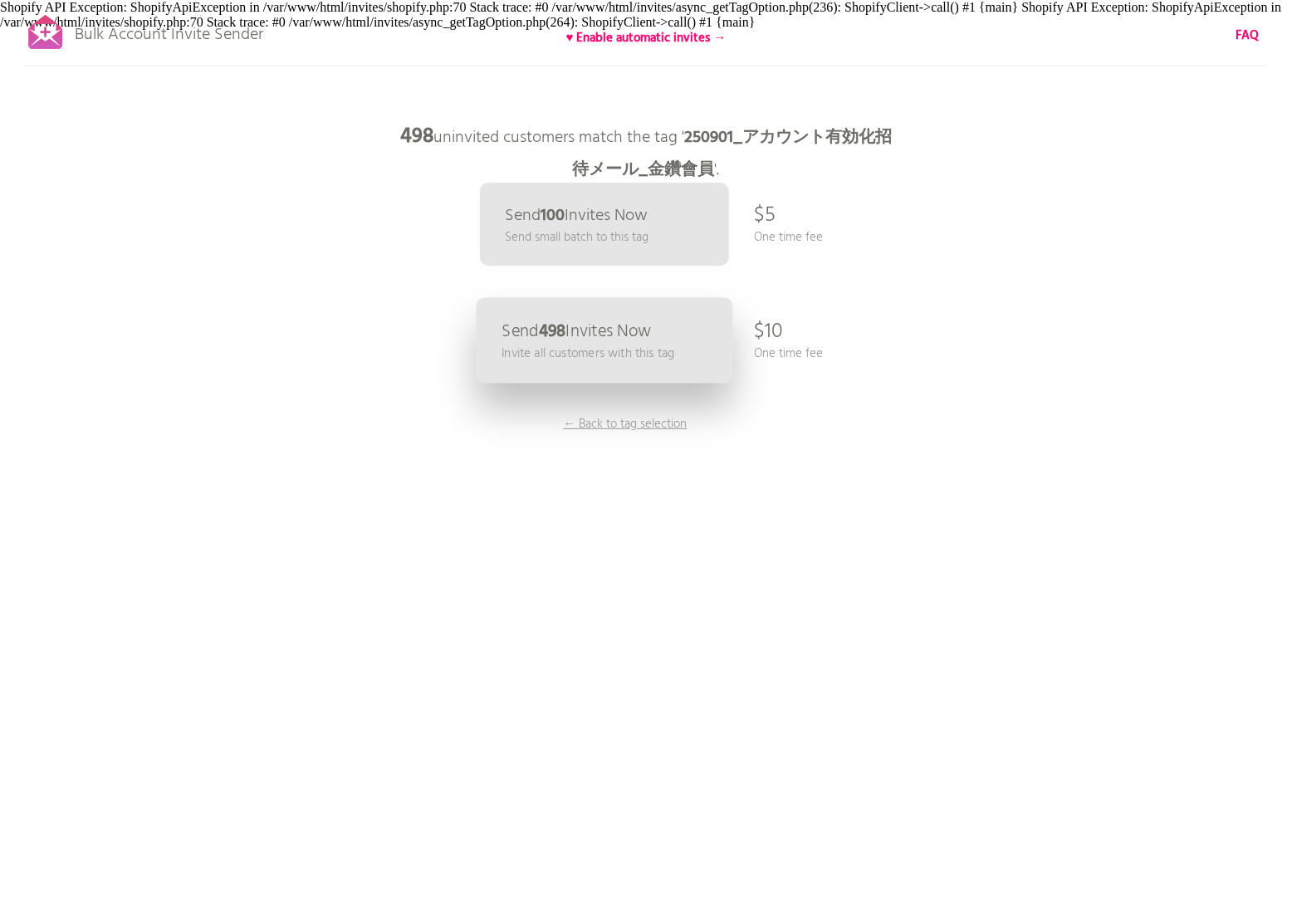
click at [579, 327] on p "Send 498 Invites Now" at bounding box center [576, 332] width 150 height 17
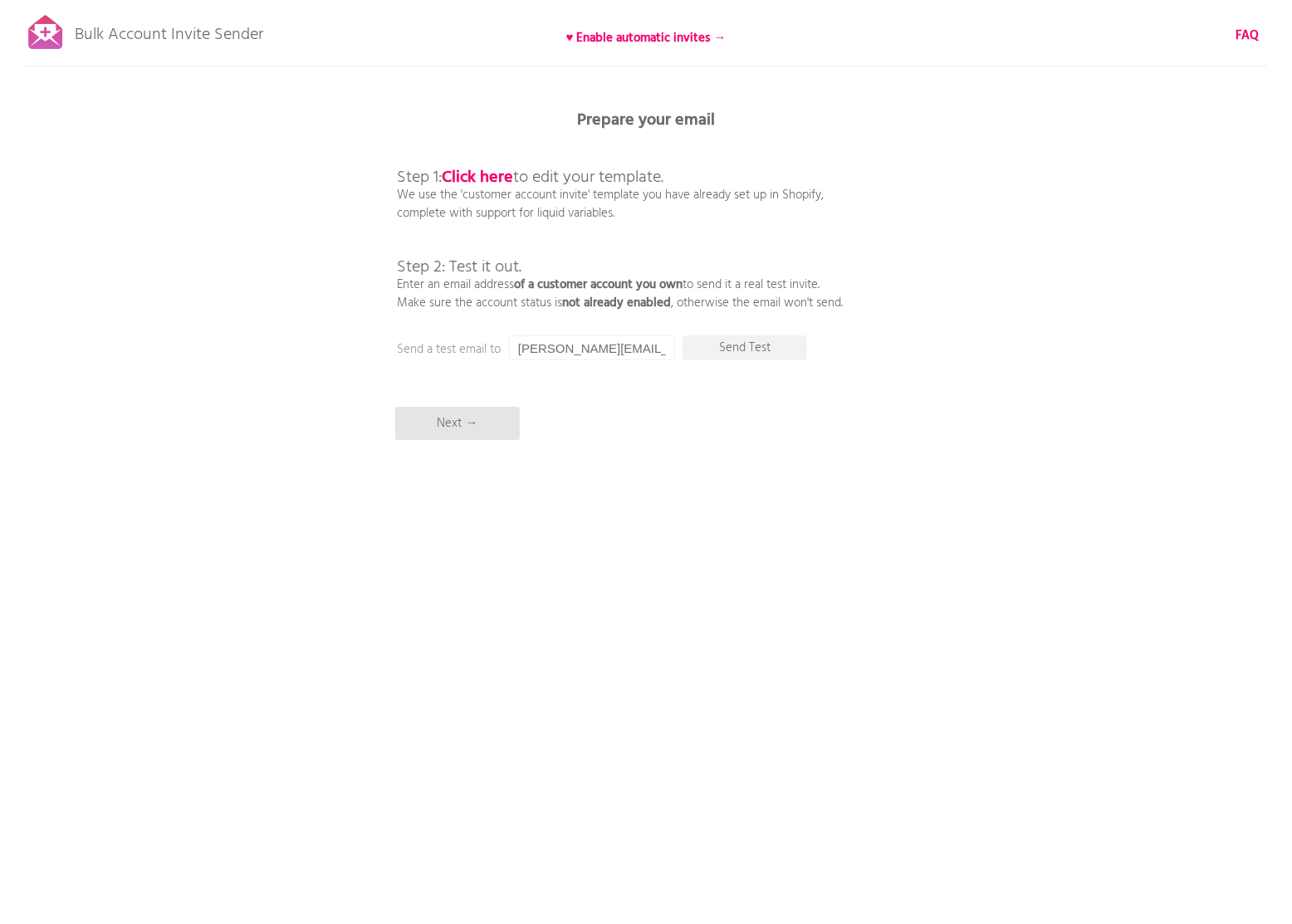
click at [917, 604] on html "Bulk Account Invite Sender ♥ Enable automatic invites → FAQ Synced all customer…" at bounding box center [646, 462] width 1292 height 924
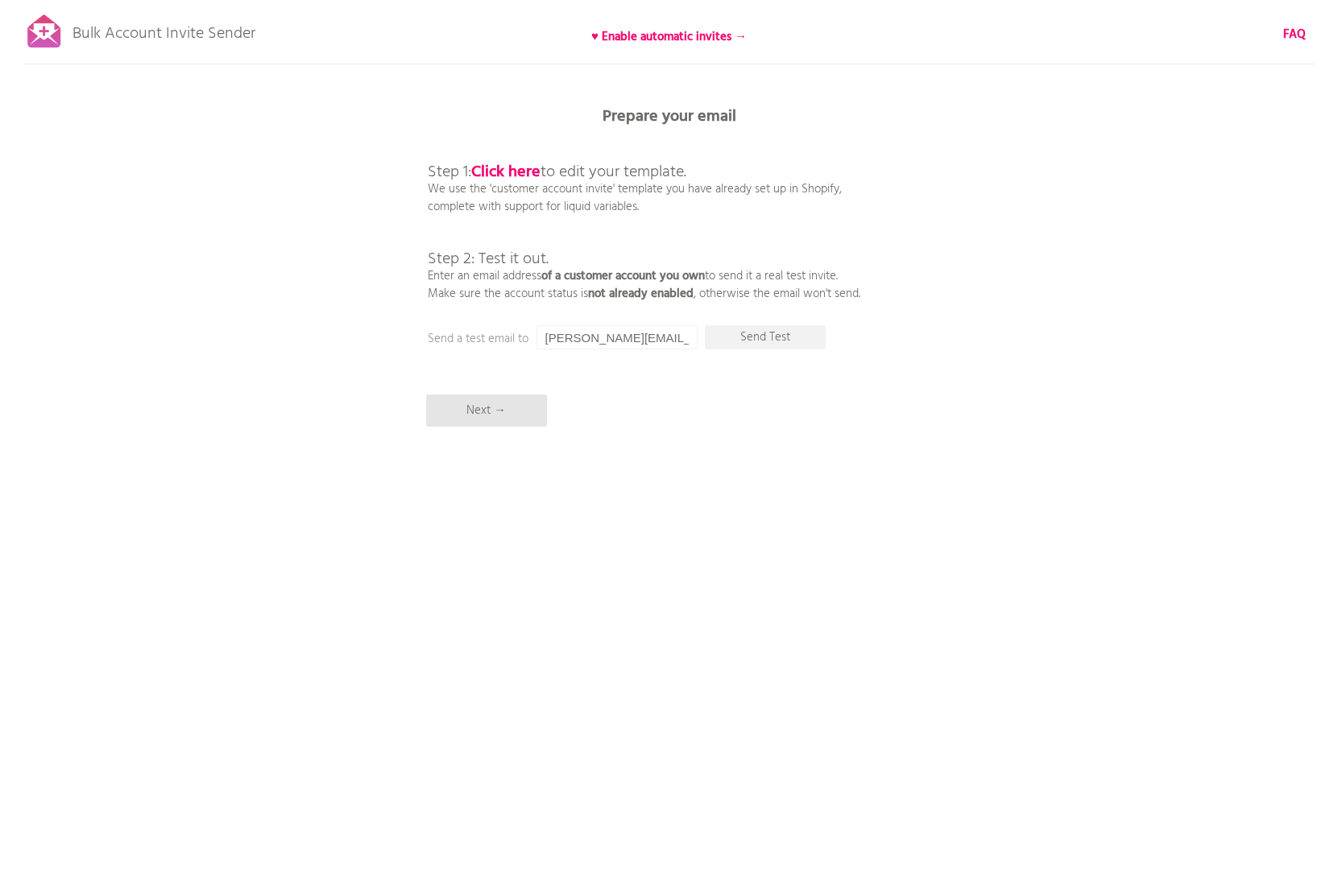
click at [847, 426] on div "Bulk Account Invite Sender ♥ Enable automatic invites → FAQ Synced all customer…" at bounding box center [669, 282] width 1338 height 564
click at [499, 411] on p "Next →" at bounding box center [487, 411] width 121 height 33
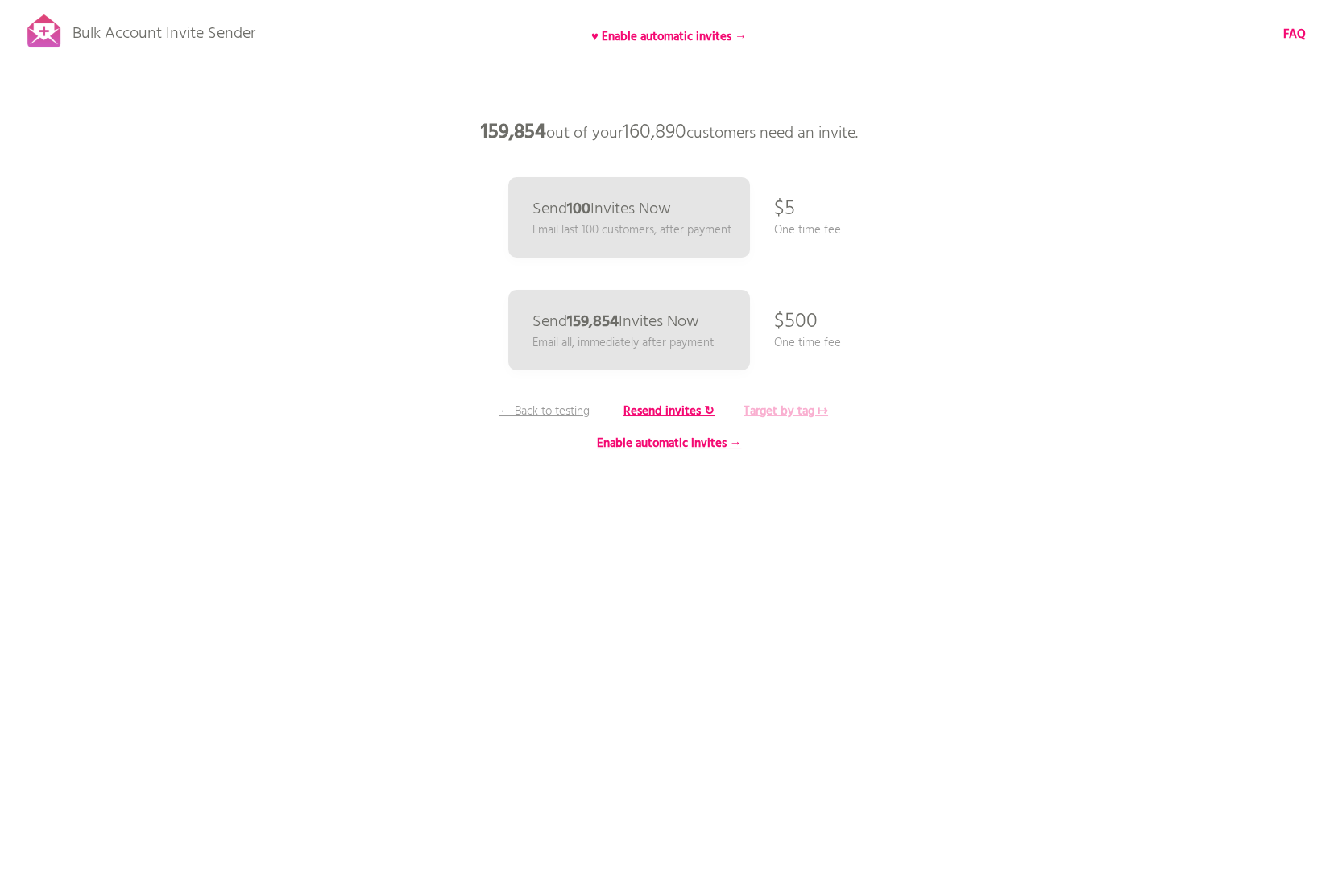
click at [819, 410] on b "Target by tag ↦" at bounding box center [786, 411] width 85 height 19
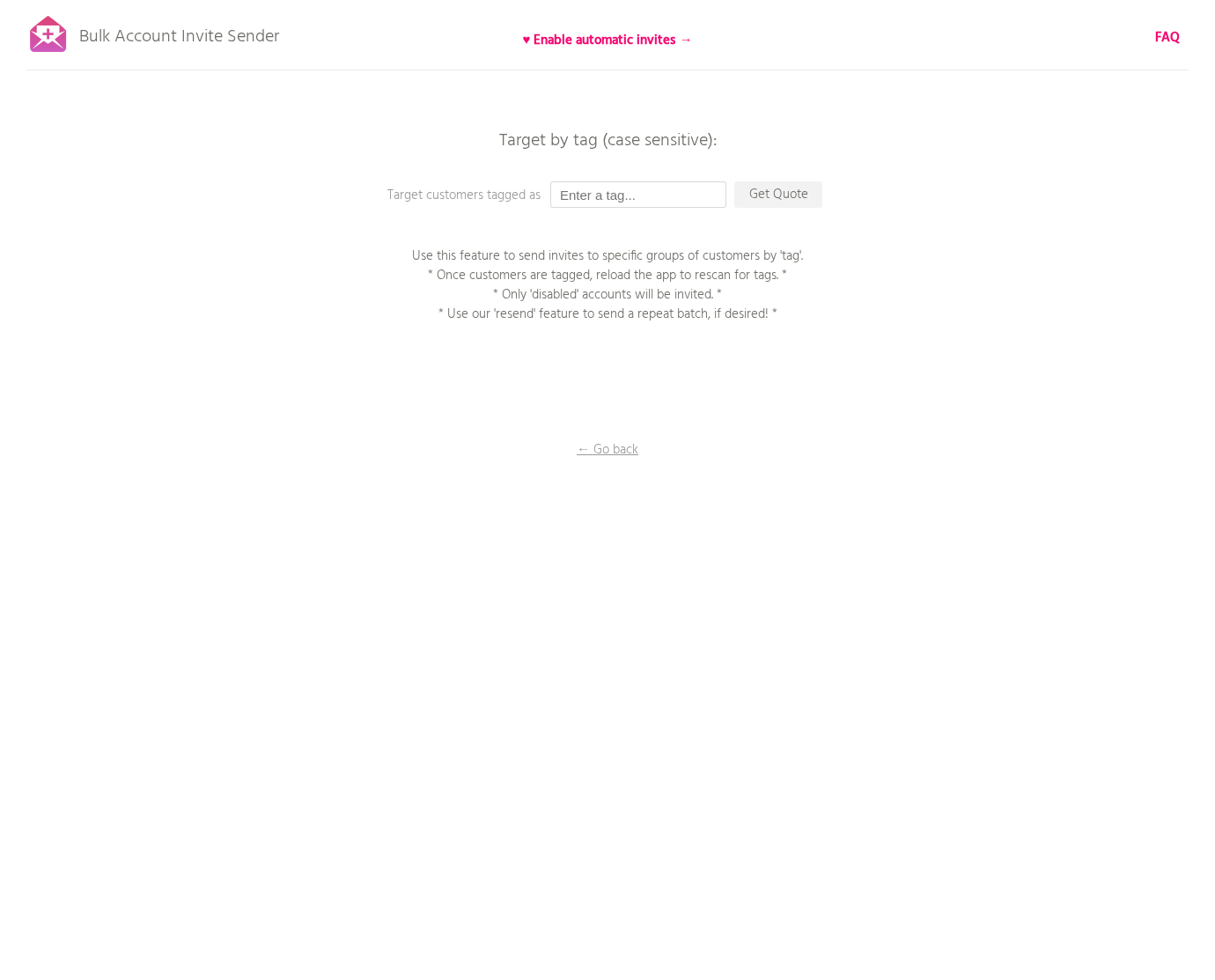
click at [672, 195] on input "text" at bounding box center [638, 194] width 176 height 26
paste input "250901_アカウント有効化招待メール_金鑽會員"
type input "250901_アカウント有効化招待メール_金鑽會員"
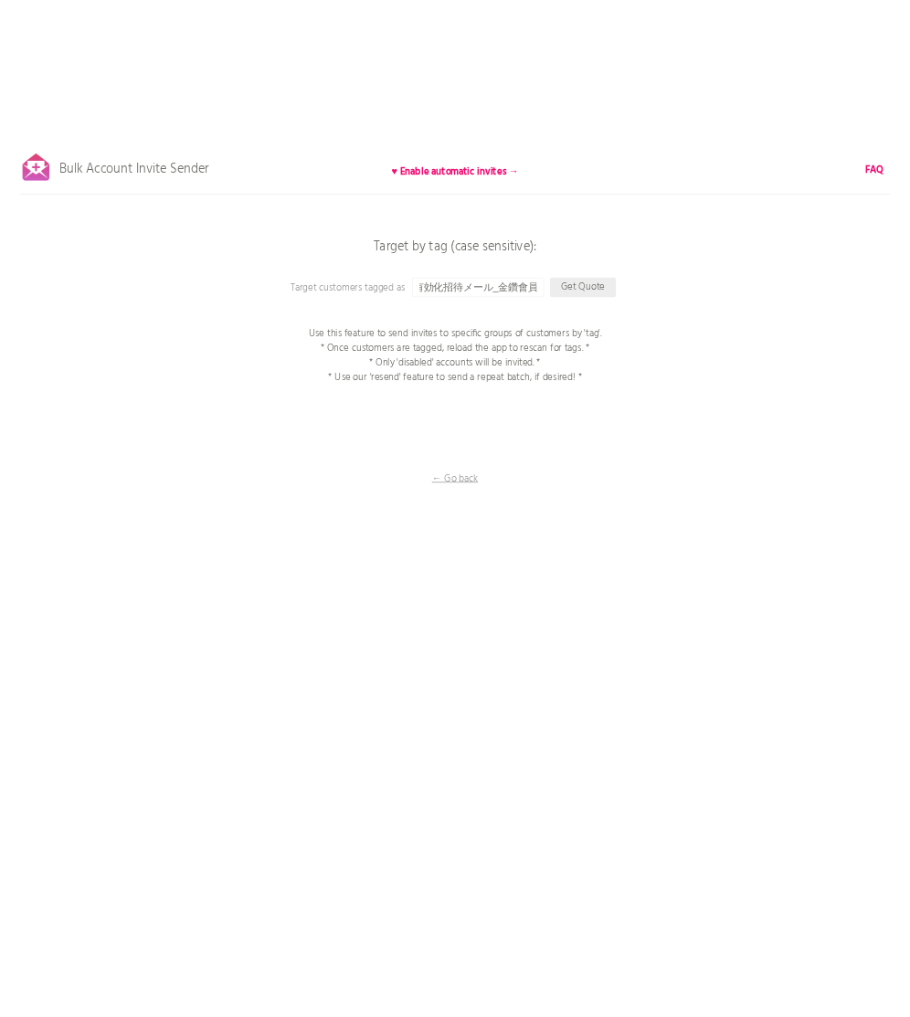
scroll to position [0, 0]
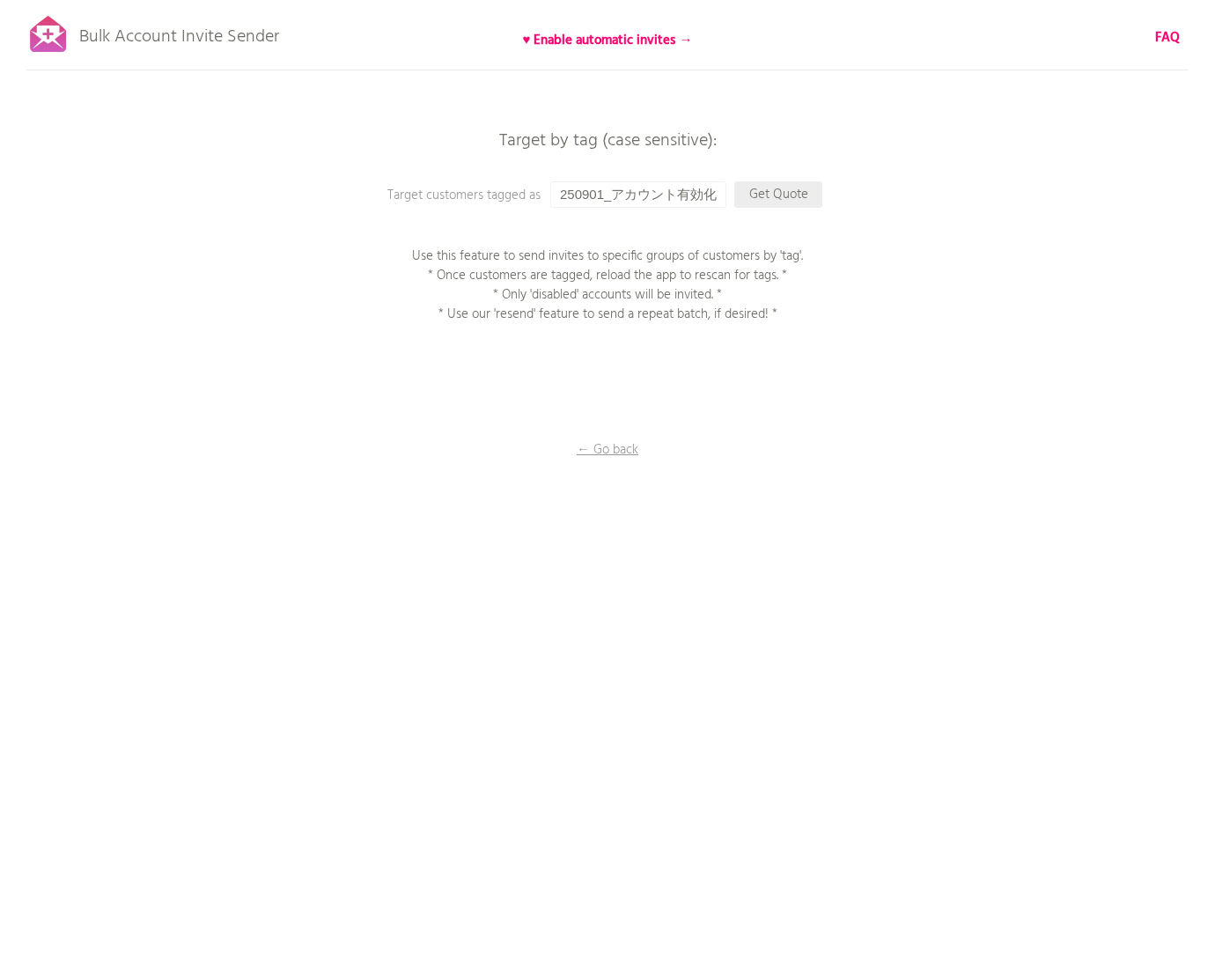
click at [786, 194] on p "Get Quote" at bounding box center [778, 194] width 88 height 26
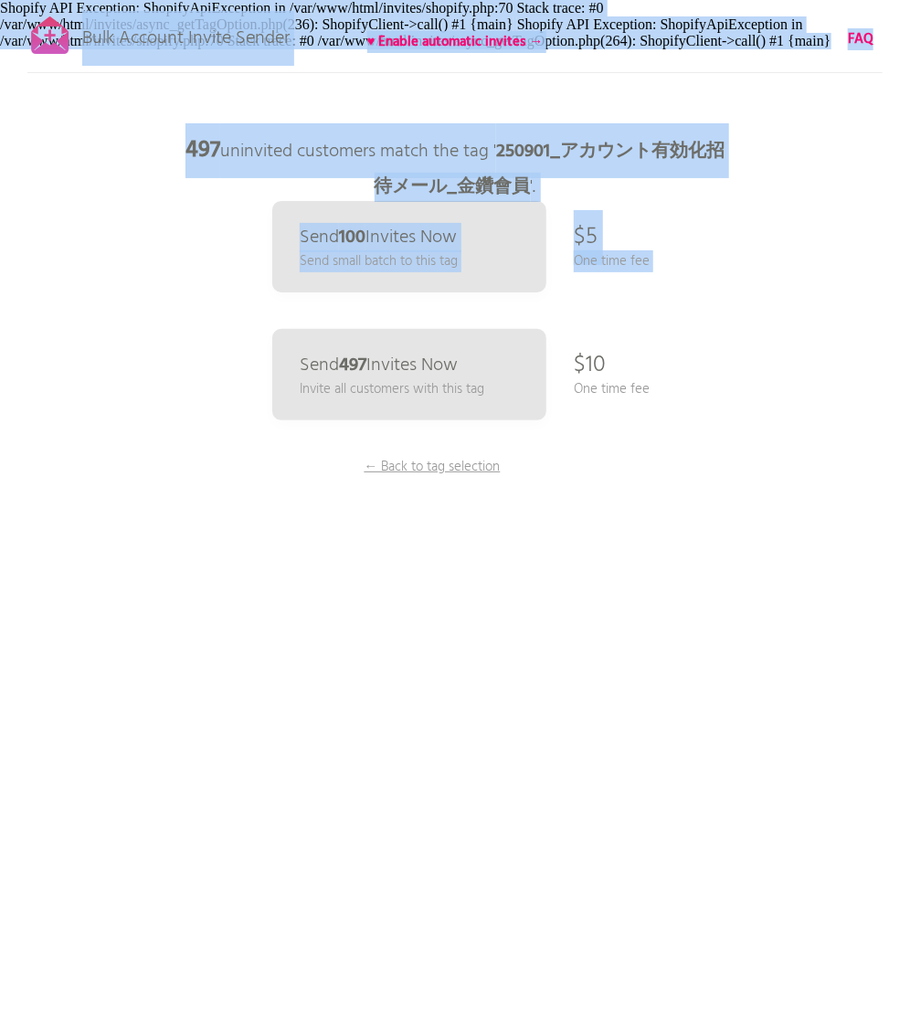
drag, startPoint x: 639, startPoint y: 79, endPoint x: 37, endPoint y: 30, distance: 603.4
click at [38, 30] on div "Bulk Account Invite Sender ♥ Enable automatic invites → FAQ Synced all customer…" at bounding box center [455, 320] width 910 height 640
click at [33, 3] on div "497 uninvited customers match the tag ' 250901_アカウント有効化招待メール_金鑽會員 '. Shopify AP…" at bounding box center [455, 24] width 910 height 49
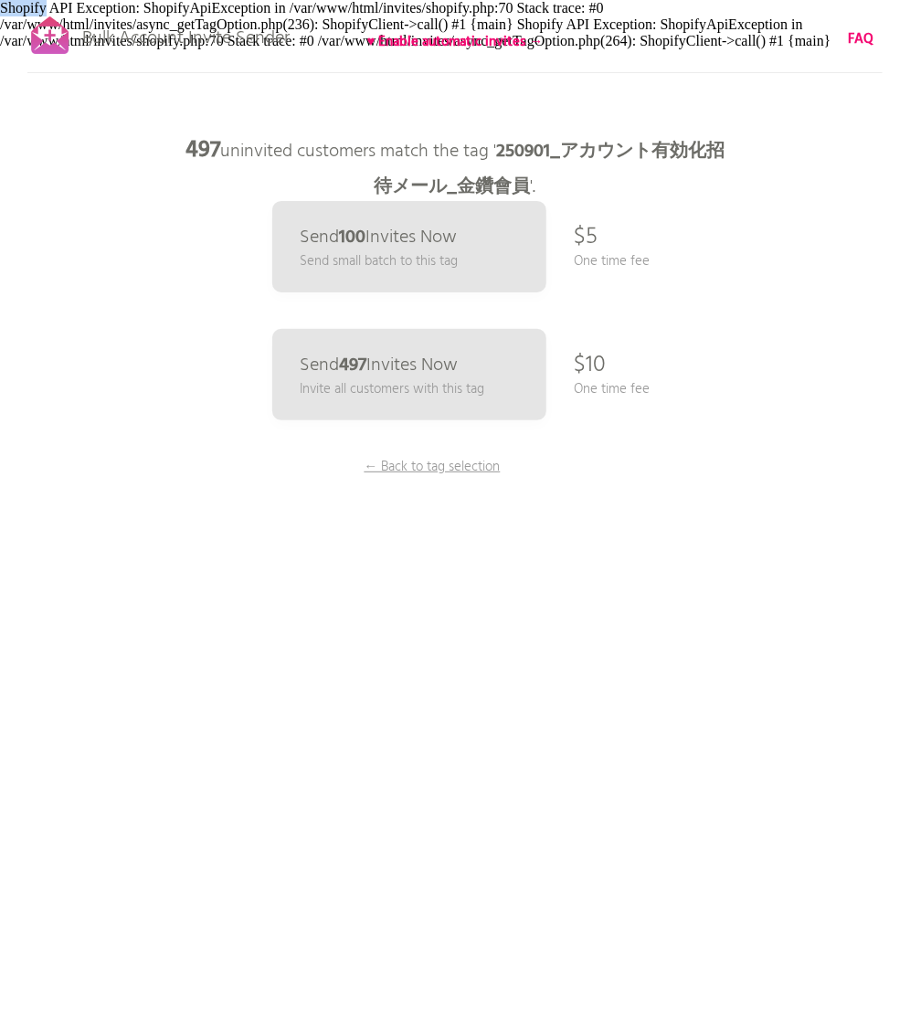
click at [33, 3] on div "497 uninvited customers match the tag ' 250901_アカウント有効化招待メール_金鑽會員 '. Shopify AP…" at bounding box center [455, 24] width 910 height 49
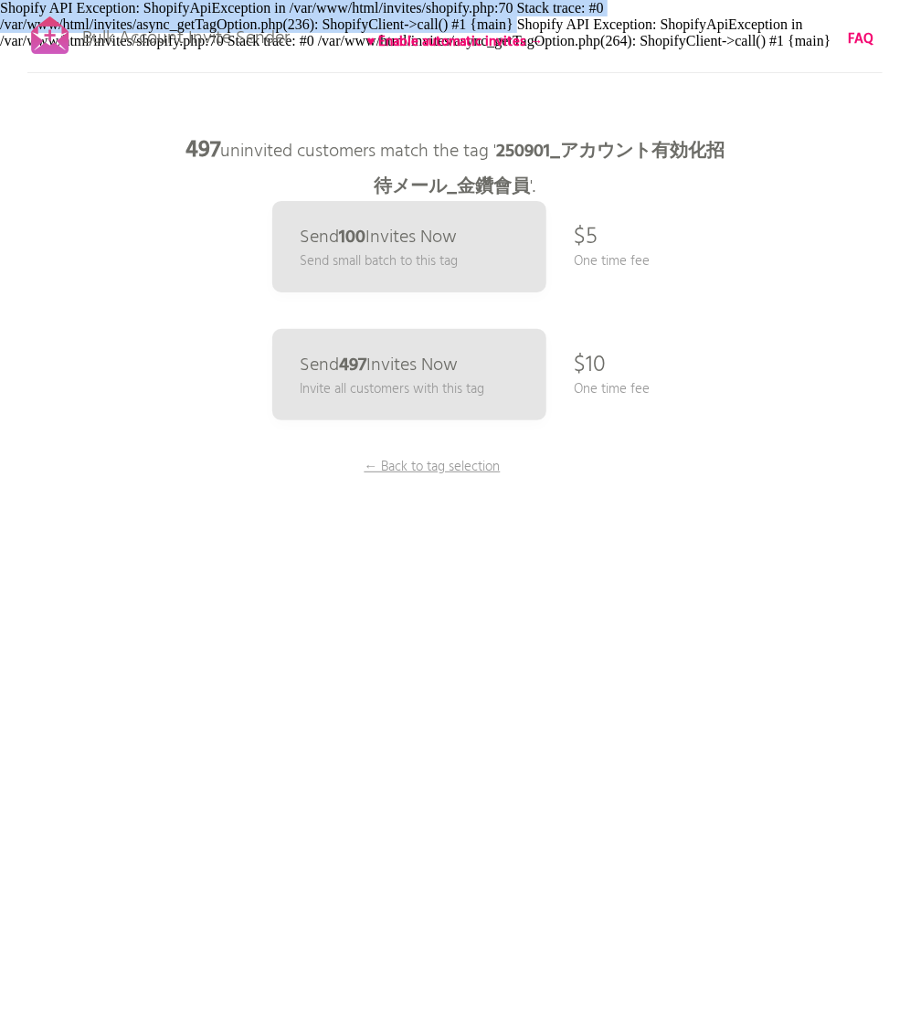
click at [33, 3] on div "497 uninvited customers match the tag ' 250901_アカウント有効化招待メール_金鑽會員 '. Shopify AP…" at bounding box center [455, 24] width 910 height 49
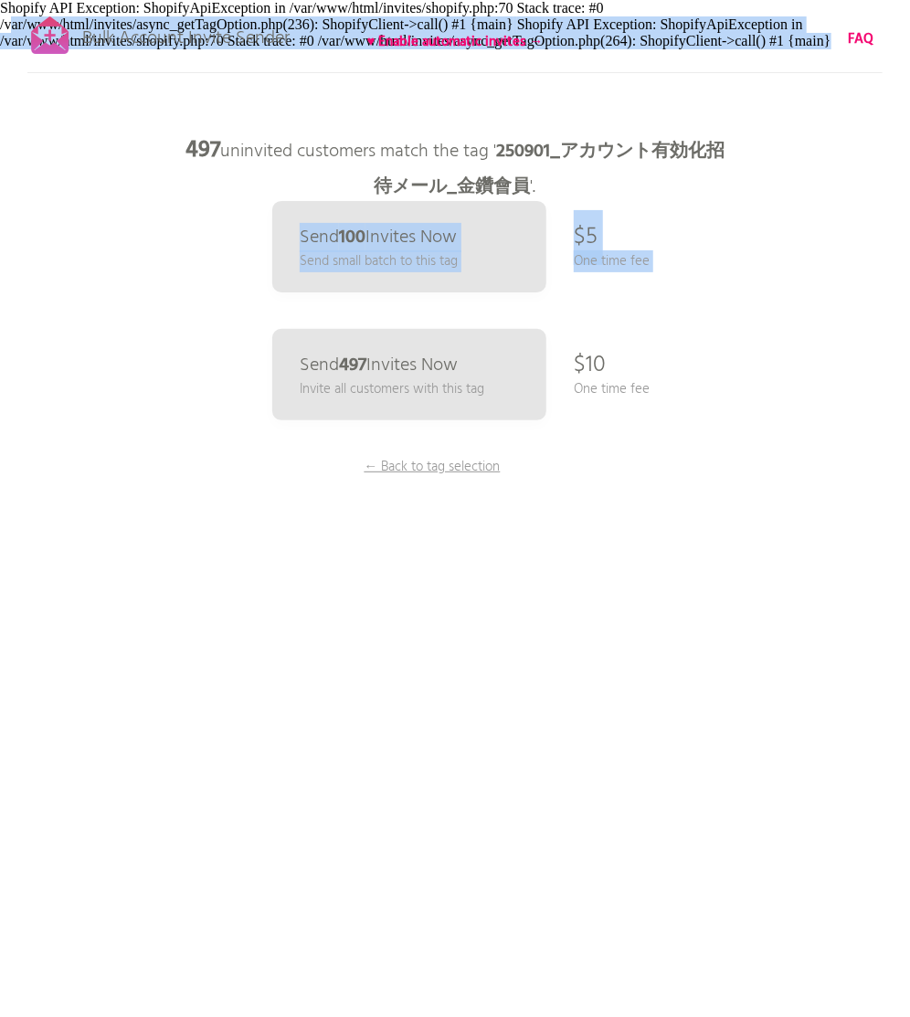
drag, startPoint x: 623, startPoint y: 68, endPoint x: 39, endPoint y: 6, distance: 587.3
click at [12, 23] on div "497 uninvited customers match the tag ' 250901_アカウント有効化招待メール_金鑽會員 '. Shopify AP…" at bounding box center [455, 24] width 910 height 49
